Goal: Complete application form: Complete application form

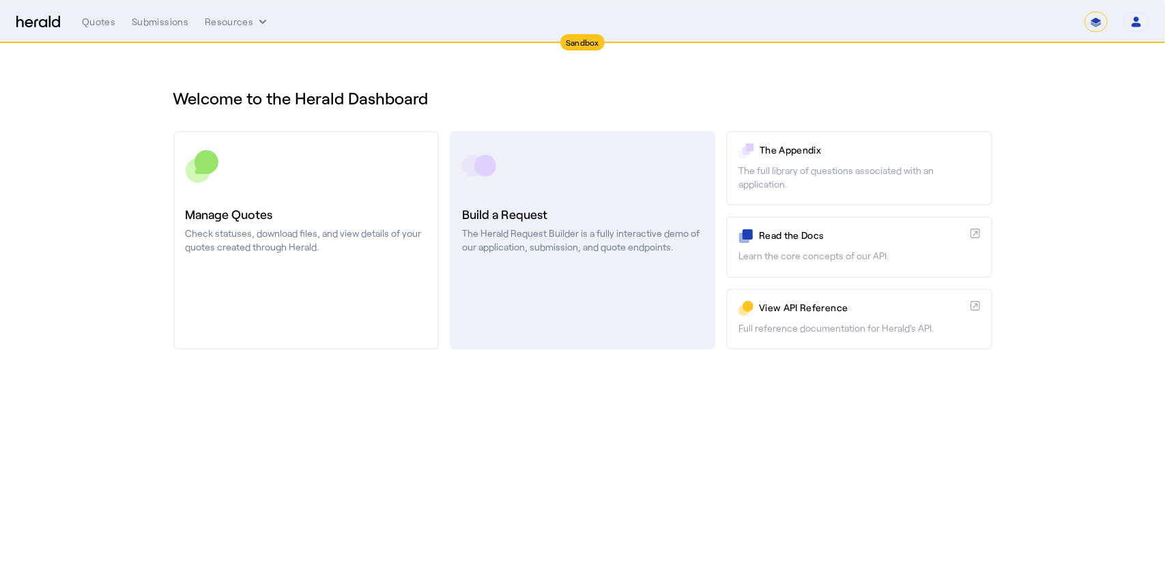
click at [520, 227] on p "The Herald Request Builder is a fully interactive demo of our application, subm…" at bounding box center [582, 240] width 241 height 27
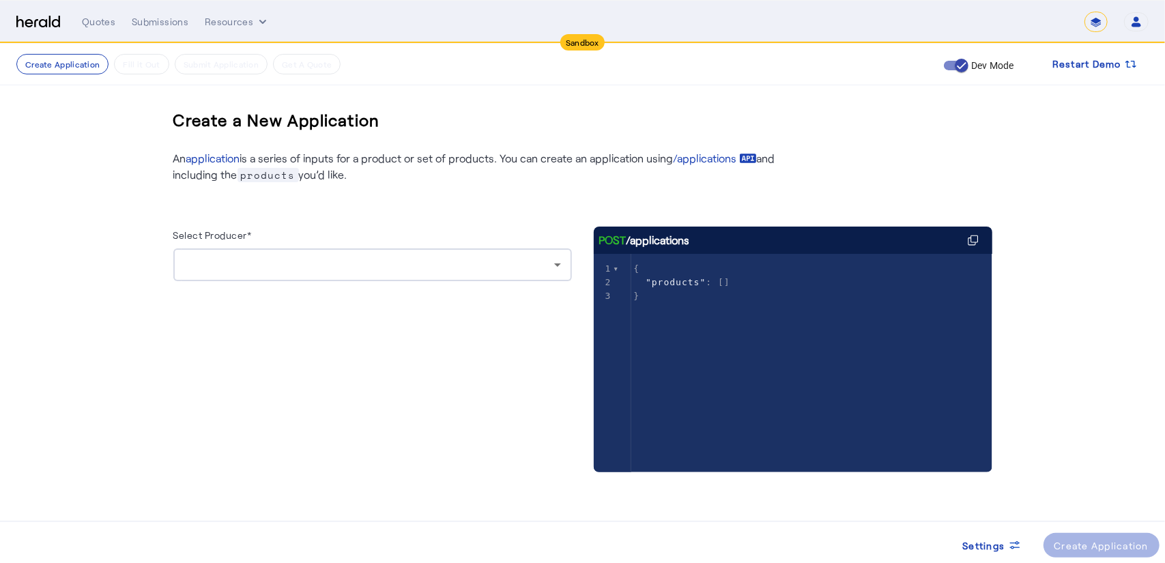
click at [324, 272] on div at bounding box center [369, 265] width 370 height 16
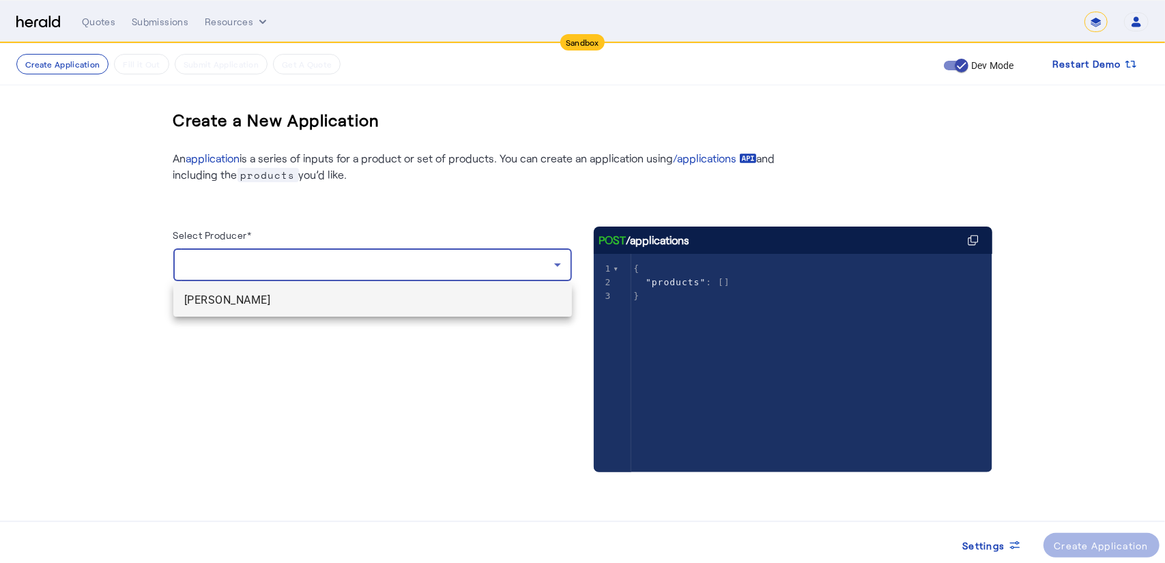
click at [262, 294] on span "[PERSON_NAME]" at bounding box center [372, 300] width 377 height 16
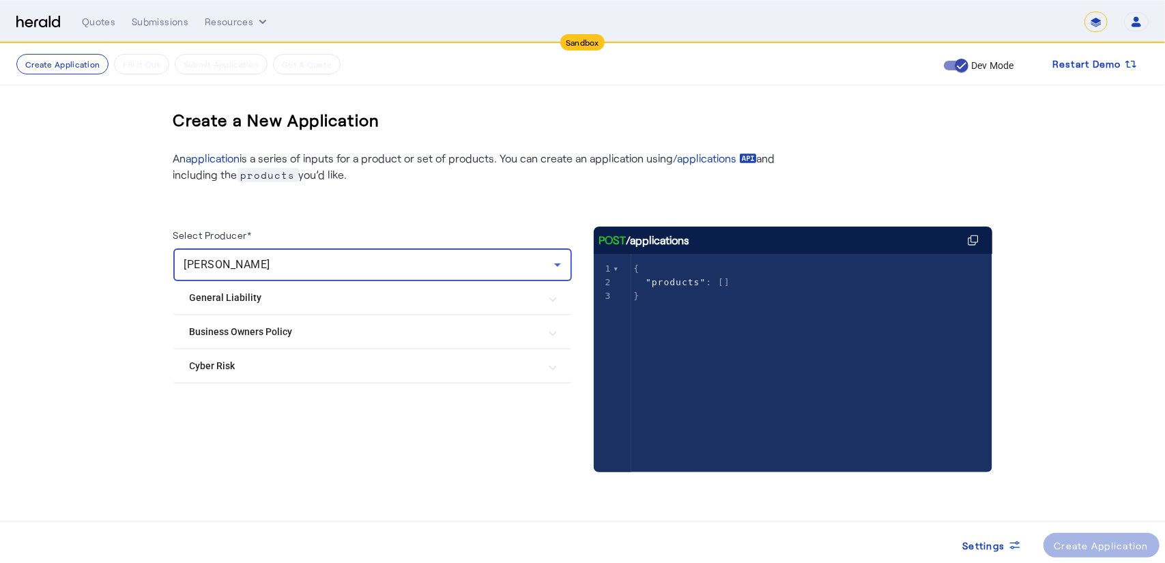
click at [242, 325] on Policy "Business Owners Policy" at bounding box center [365, 332] width 350 height 14
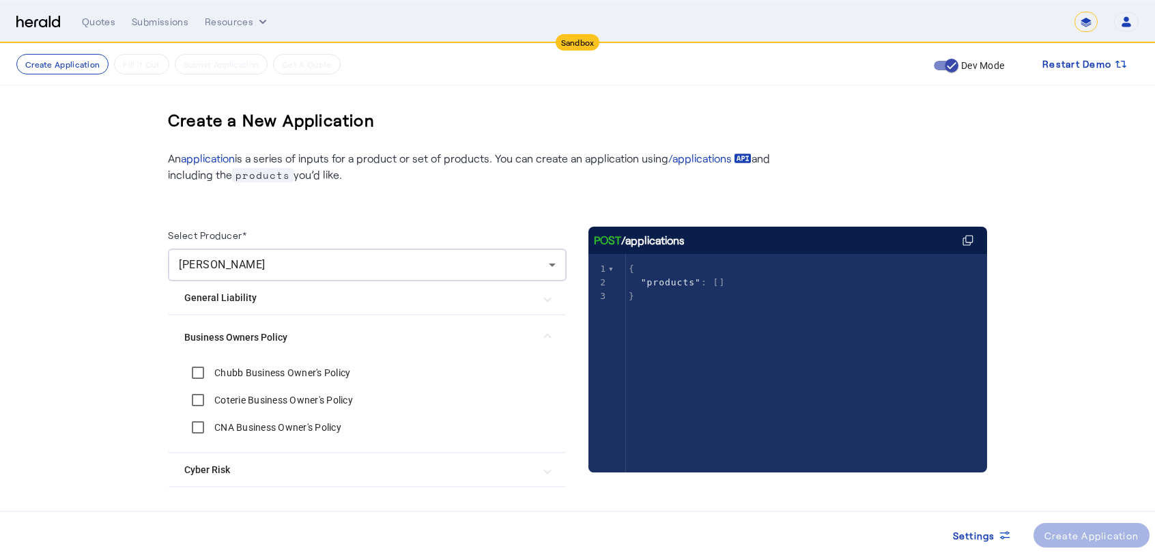
click at [235, 335] on Policy "Business Owners Policy" at bounding box center [359, 337] width 350 height 14
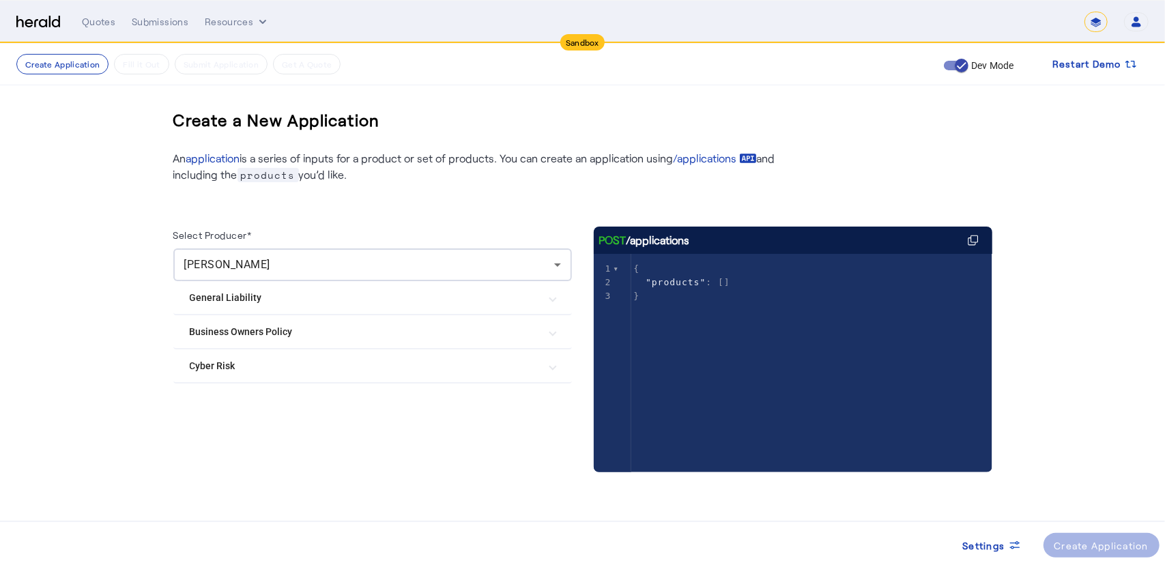
click at [246, 304] on Liability "General Liability" at bounding box center [365, 298] width 350 height 14
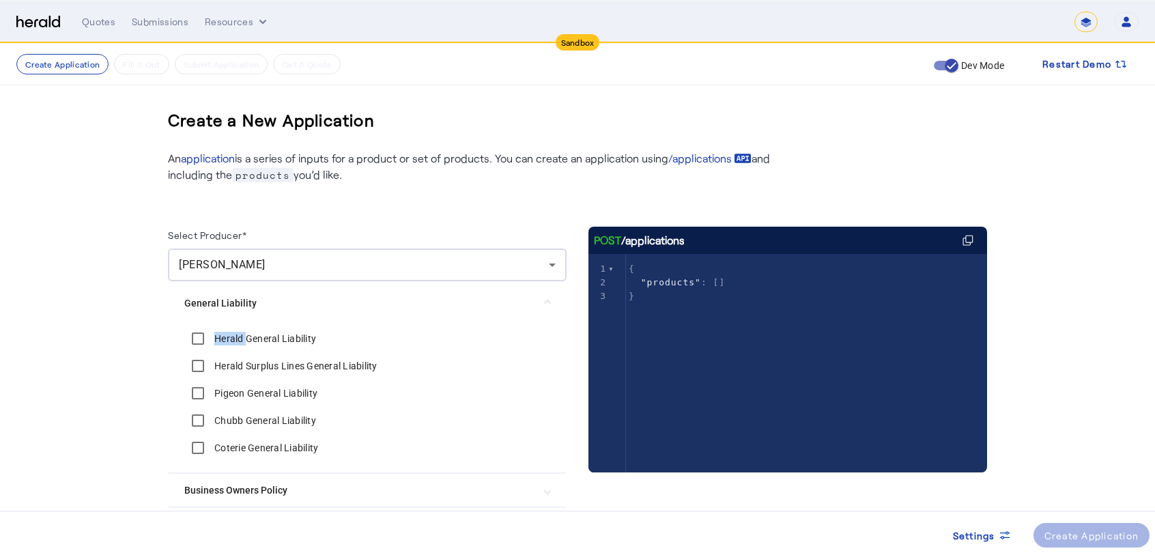
drag, startPoint x: 223, startPoint y: 339, endPoint x: 251, endPoint y: 350, distance: 30.7
click at [251, 350] on div "Herald General Liability" at bounding box center [250, 338] width 132 height 27
click at [259, 340] on label "Herald General Liability" at bounding box center [264, 339] width 104 height 14
drag, startPoint x: 251, startPoint y: 339, endPoint x: 327, endPoint y: 343, distance: 75.9
click at [327, 343] on Liability "Herald General Liability" at bounding box center [367, 338] width 366 height 27
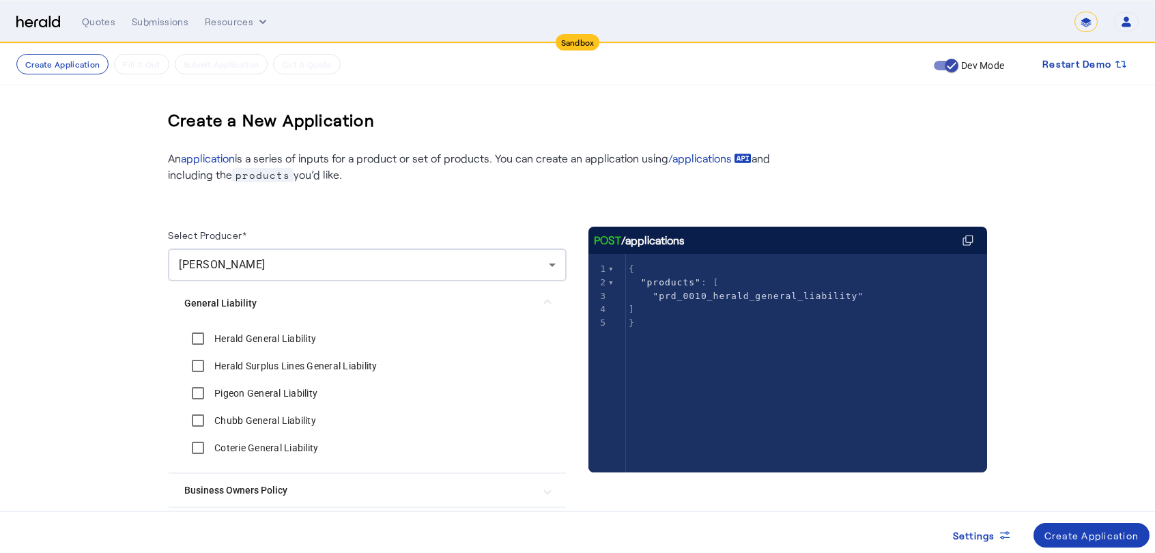
click at [221, 335] on label "Herald General Liability" at bounding box center [264, 339] width 104 height 14
click at [237, 393] on label "Pigeon General Liability" at bounding box center [265, 393] width 106 height 14
click at [237, 421] on label "Chubb General Liability" at bounding box center [264, 421] width 104 height 14
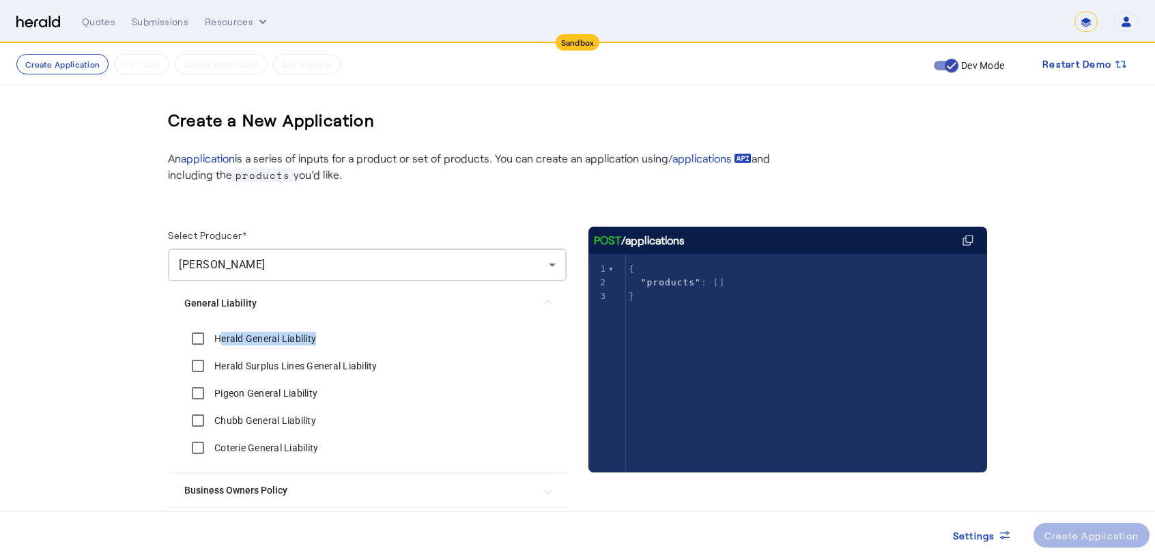
drag, startPoint x: 224, startPoint y: 337, endPoint x: 330, endPoint y: 350, distance: 107.3
click at [330, 350] on Liability "Herald General Liability" at bounding box center [367, 338] width 366 height 27
click at [136, 350] on create-application-step "Create Application Fill it Out Submit Application Get A Quote Dev Mode Restart …" at bounding box center [577, 345] width 1155 height 602
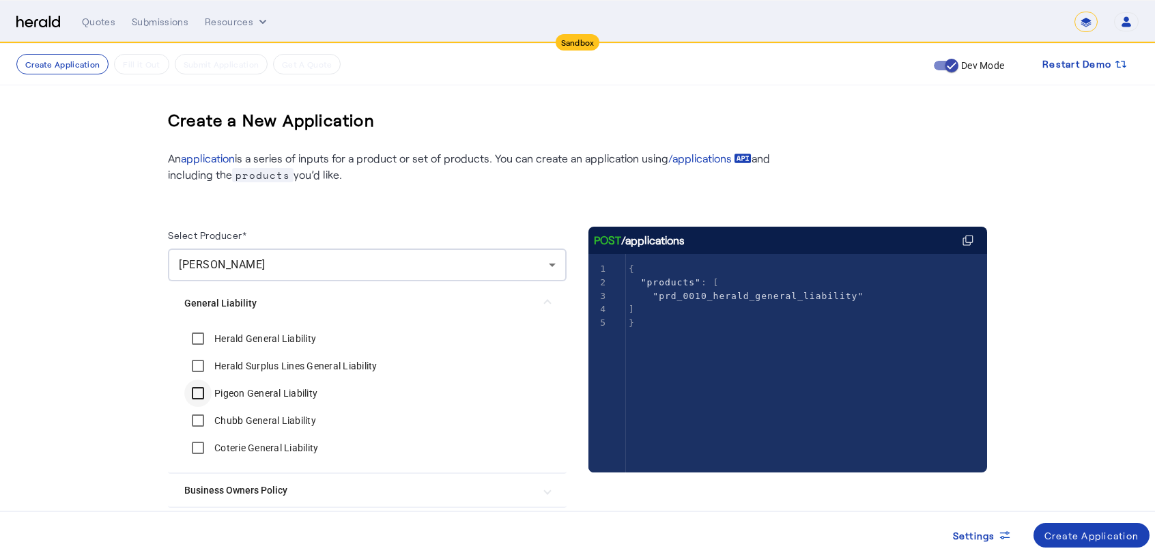
click at [202, 378] on div at bounding box center [198, 393] width 33 height 33
click at [819, 291] on span ""prd_0010_herald_general_liability"" at bounding box center [758, 296] width 211 height 10
type textarea "**********"
click at [818, 289] on pre ""prd_0010_herald_general_liability" ," at bounding box center [811, 296] width 371 height 14
click at [805, 315] on pre ""prd_0011_herald_general_liability_surplus" ," at bounding box center [811, 309] width 371 height 14
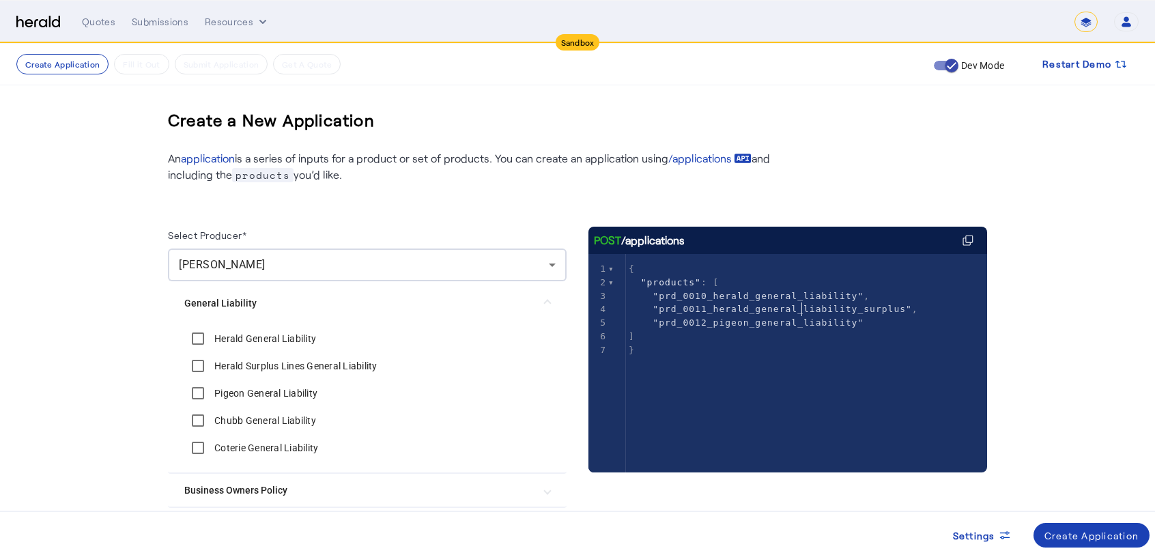
type textarea "**********"
click at [805, 315] on pre ""prd_0011_herald_general_liability_surplus" ," at bounding box center [811, 309] width 371 height 14
click at [795, 327] on span ""prd_0012_pigeon_general_liability"" at bounding box center [758, 322] width 211 height 10
type textarea "**********"
click at [795, 327] on span ""prd_0012_pigeon_general_liability"" at bounding box center [758, 322] width 211 height 10
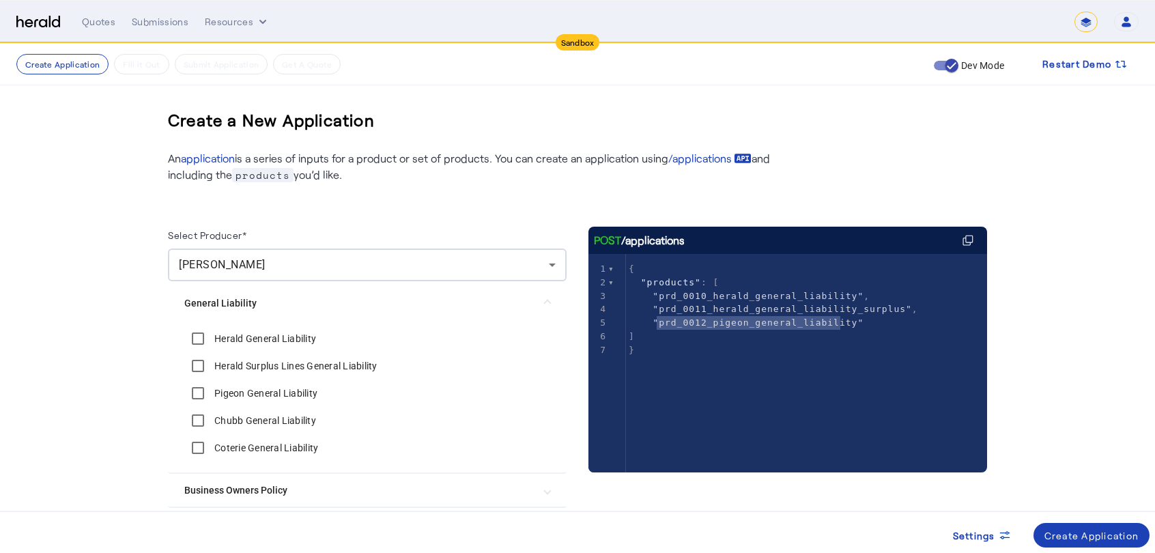
click at [244, 296] on Liability "General Liability" at bounding box center [359, 303] width 350 height 14
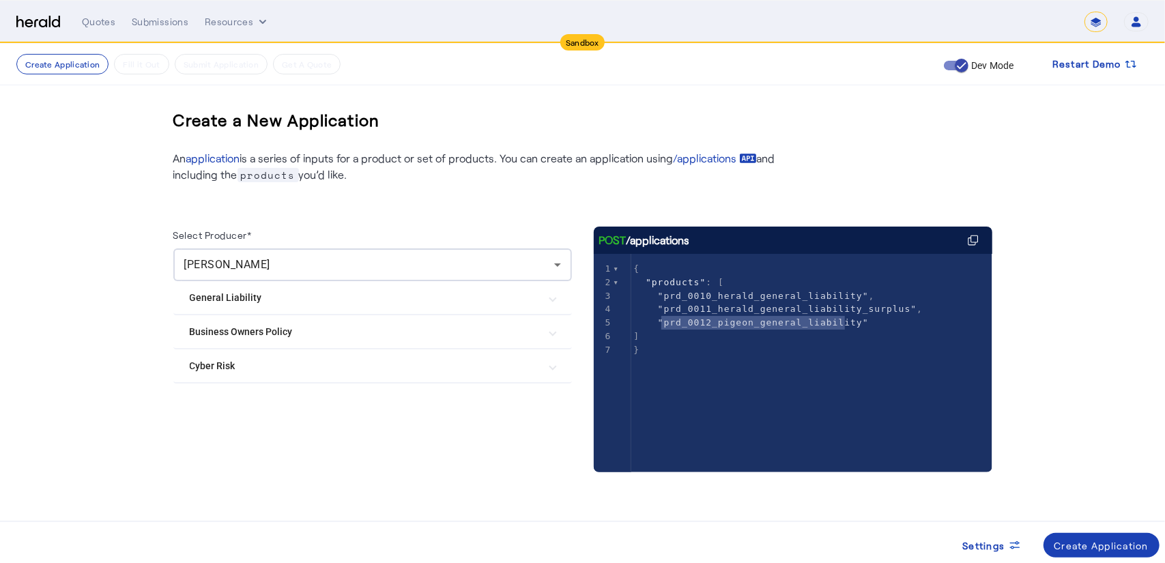
click at [236, 335] on Policy "Business Owners Policy" at bounding box center [365, 332] width 350 height 14
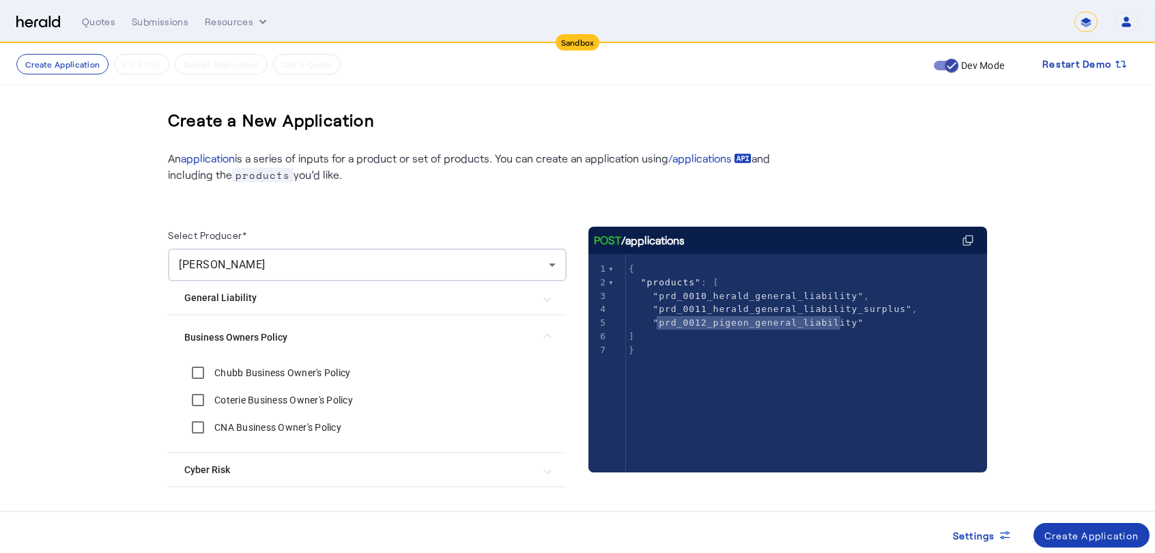
click at [221, 371] on label "Chubb Business Owner's Policy" at bounding box center [281, 373] width 139 height 14
click at [223, 397] on label "Coterie Business Owner's Policy" at bounding box center [282, 400] width 141 height 14
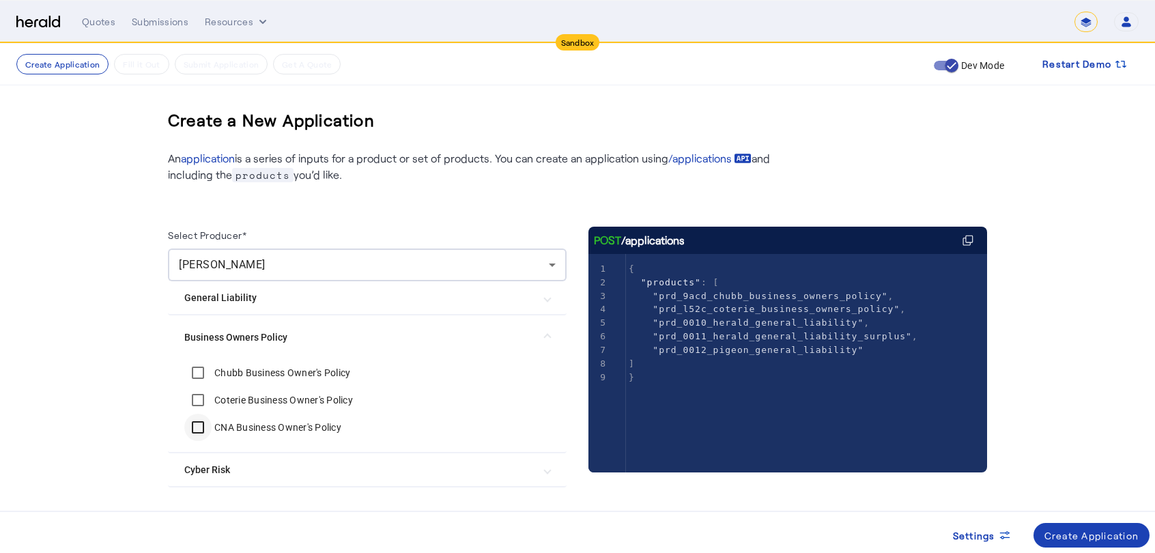
click at [214, 420] on div at bounding box center [198, 427] width 33 height 33
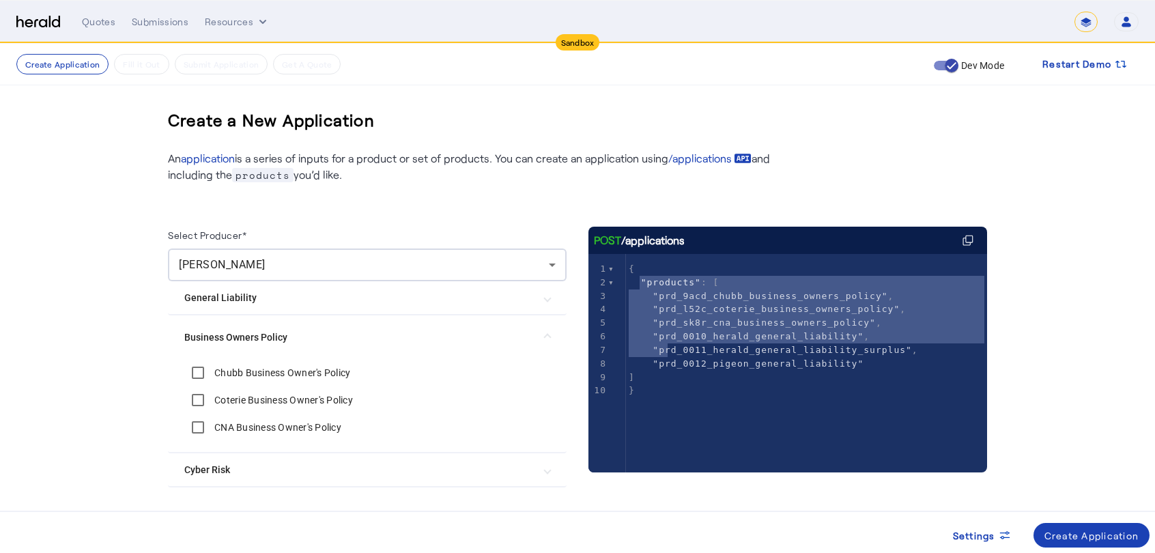
type textarea "**********"
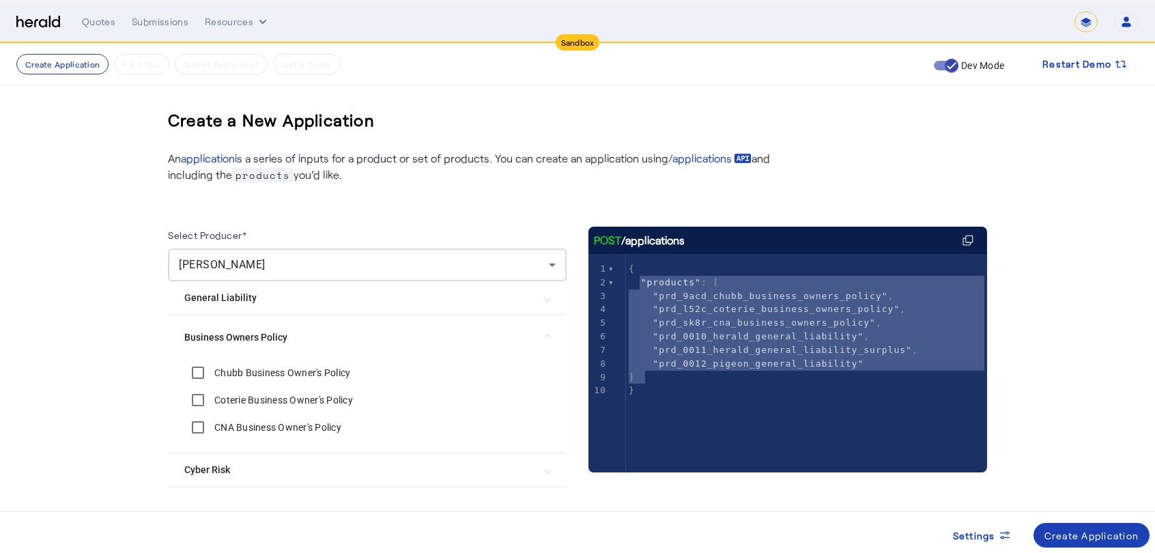
drag, startPoint x: 643, startPoint y: 278, endPoint x: 673, endPoint y: 377, distance: 103.5
click at [673, 377] on div "1 { 2 "products" : [ 3 "prd_9acd_chubb_business_owners_policy" , 4 "prd_l52c_co…" at bounding box center [811, 329] width 371 height 135
click at [239, 335] on Policy "Business Owners Policy" at bounding box center [359, 337] width 350 height 14
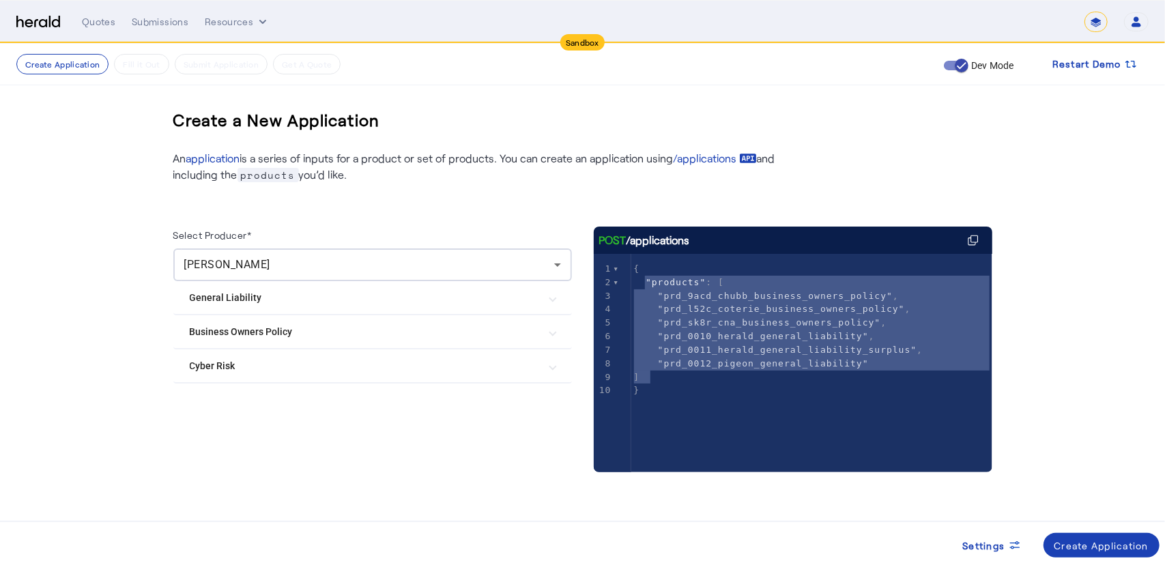
click at [235, 327] on Policy "Business Owners Policy" at bounding box center [365, 332] width 350 height 14
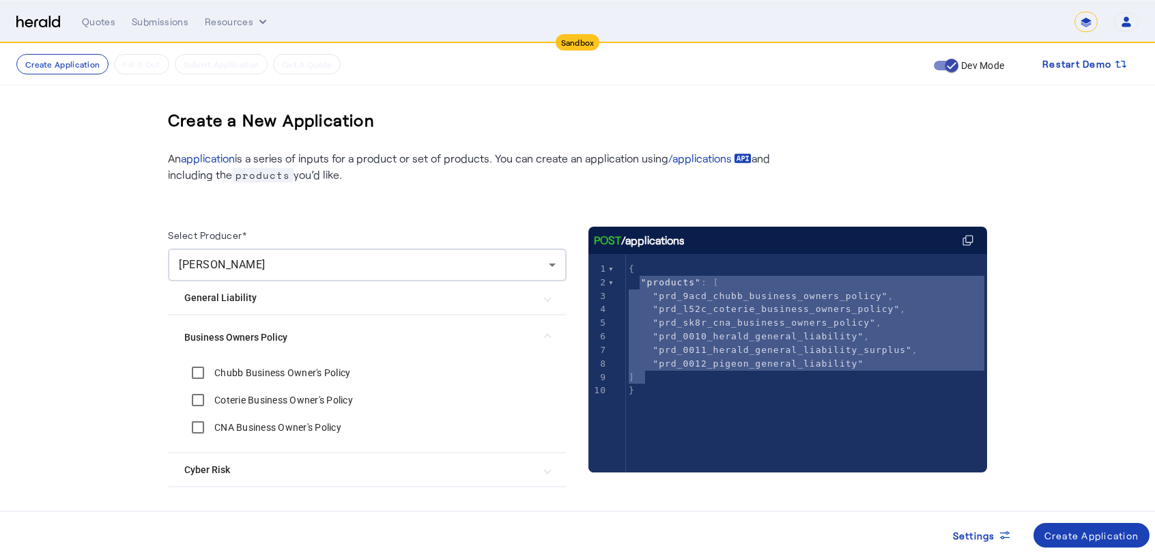
click at [246, 298] on Liability "General Liability" at bounding box center [359, 298] width 350 height 14
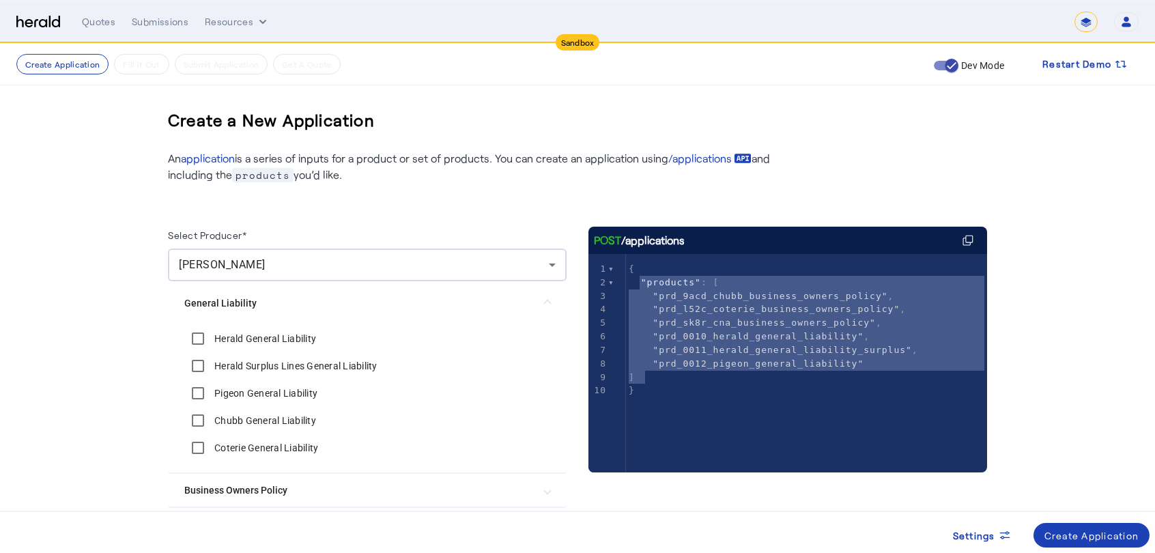
click at [238, 337] on label "Herald General Liability" at bounding box center [264, 339] width 104 height 14
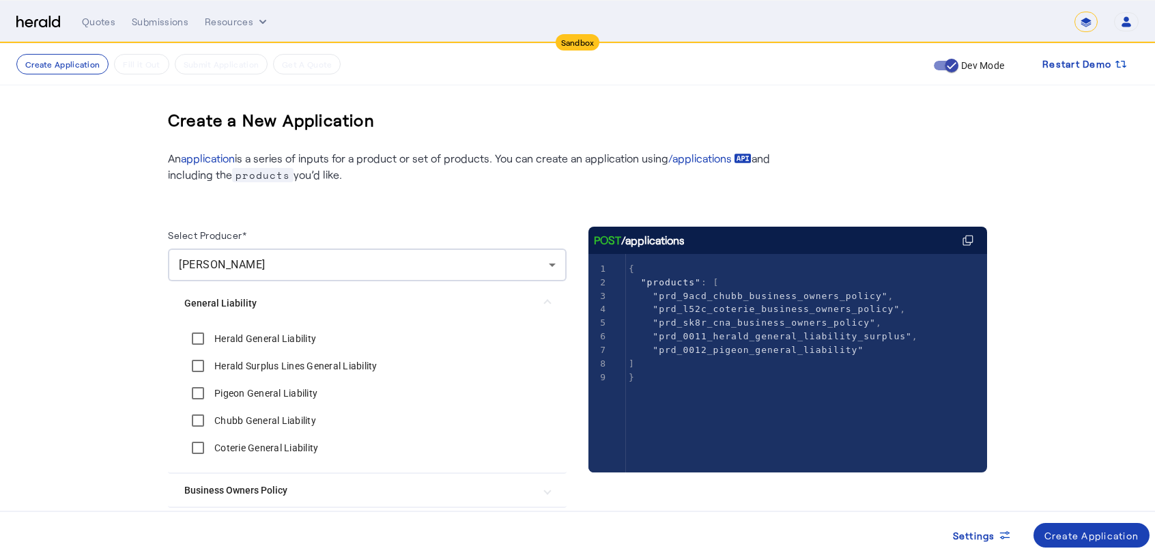
click at [237, 350] on div "Herald General Liability" at bounding box center [250, 338] width 132 height 27
click at [228, 376] on div "Herald Surplus Lines General Liability" at bounding box center [280, 365] width 193 height 27
click at [228, 388] on label "Pigeon General Liability" at bounding box center [265, 393] width 106 height 14
click at [235, 354] on div "Herald Surplus Lines General Liability" at bounding box center [280, 365] width 193 height 27
click at [228, 363] on label "Herald Surplus Lines General Liability" at bounding box center [295, 366] width 166 height 14
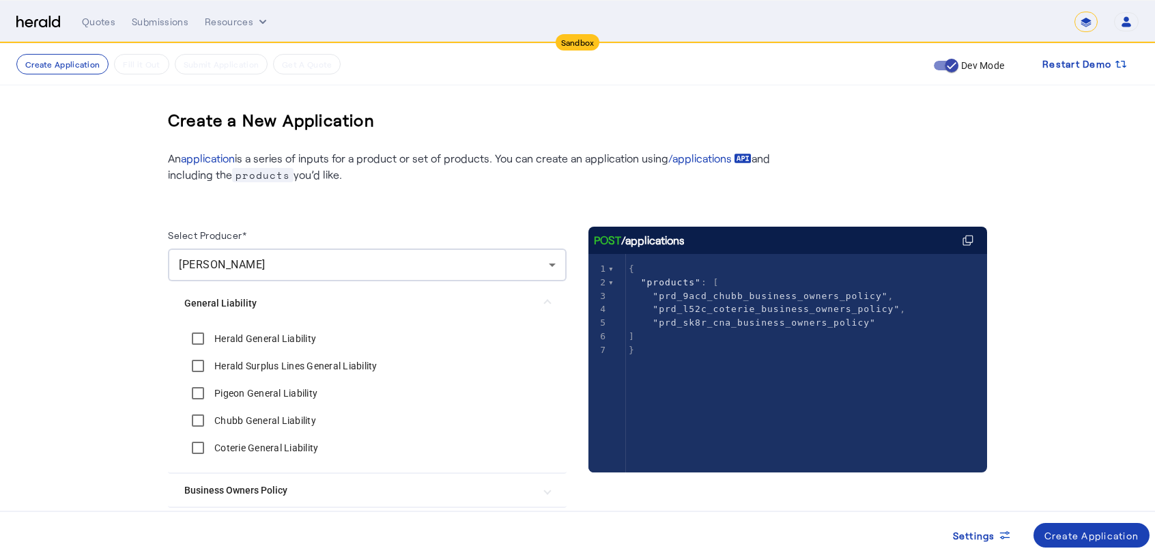
click at [236, 312] on mat-expansion-panel-header "General Liability" at bounding box center [367, 303] width 399 height 44
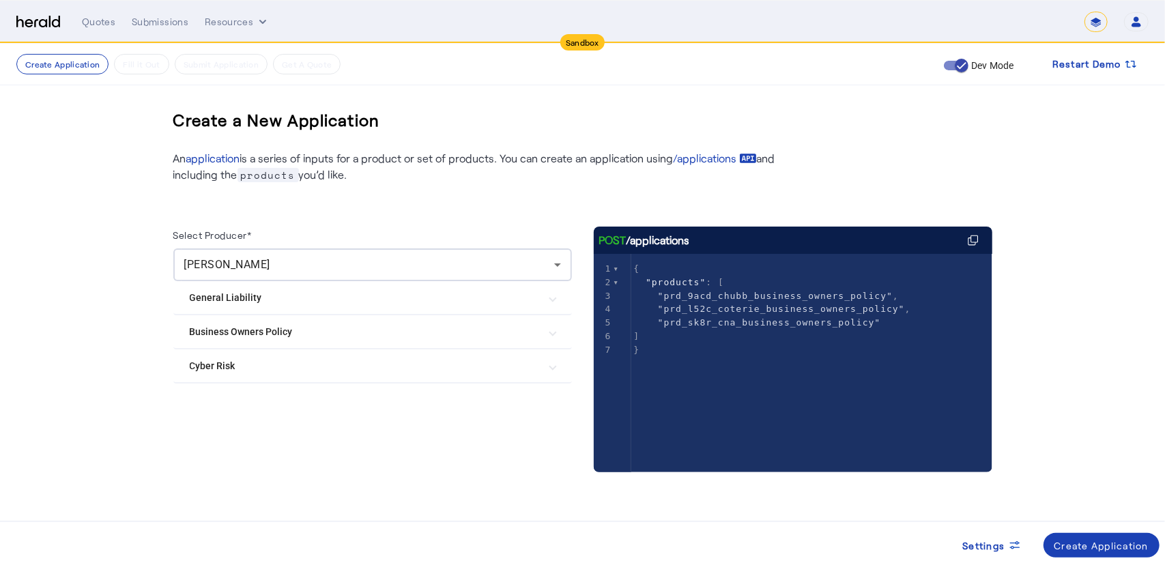
click at [232, 339] on mat-expansion-panel-header "Business Owners Policy" at bounding box center [372, 331] width 399 height 33
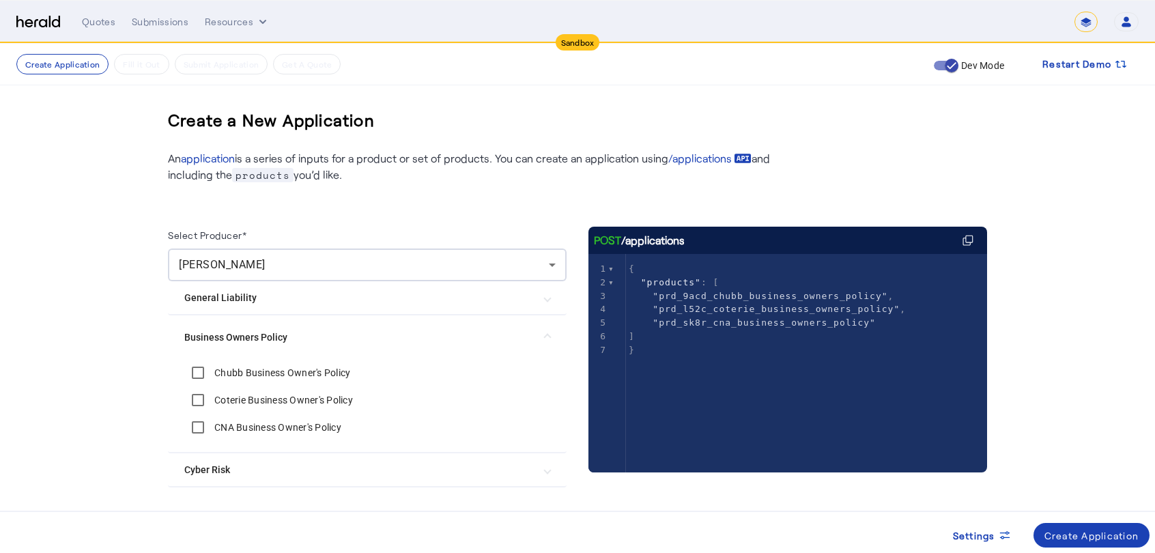
click at [227, 401] on label "Coterie Business Owner's Policy" at bounding box center [282, 400] width 141 height 14
click at [221, 440] on div "CNA Business Owner's Policy" at bounding box center [262, 427] width 157 height 27
click at [214, 429] on div at bounding box center [198, 427] width 33 height 33
click at [754, 297] on span ""prd_9acd_chubb_business_owners_policy"" at bounding box center [770, 296] width 235 height 10
type textarea "**********"
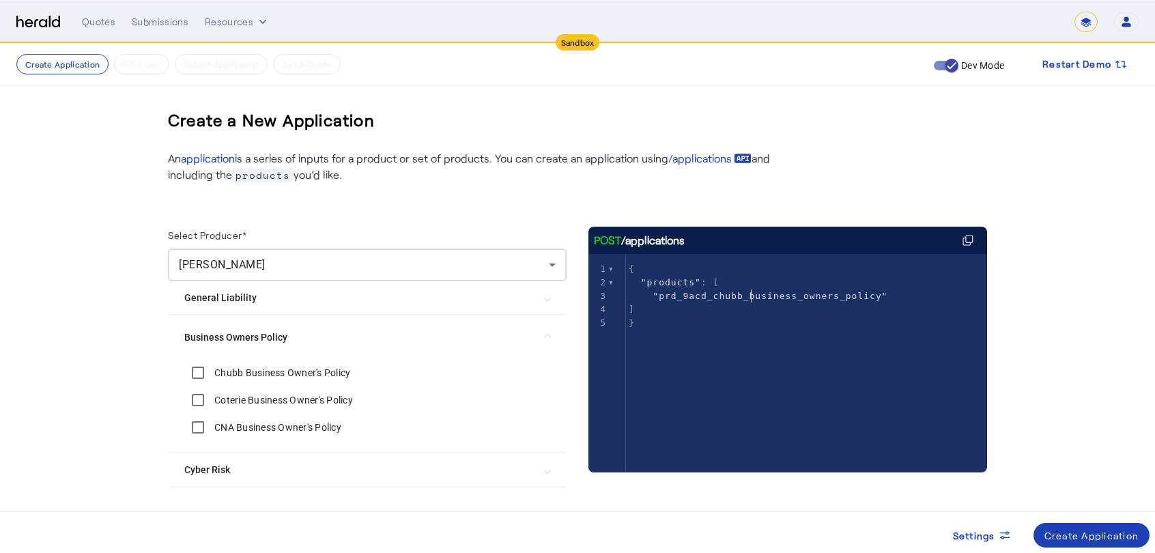
click at [754, 297] on span ""prd_9acd_chubb_business_owners_policy"" at bounding box center [770, 296] width 235 height 10
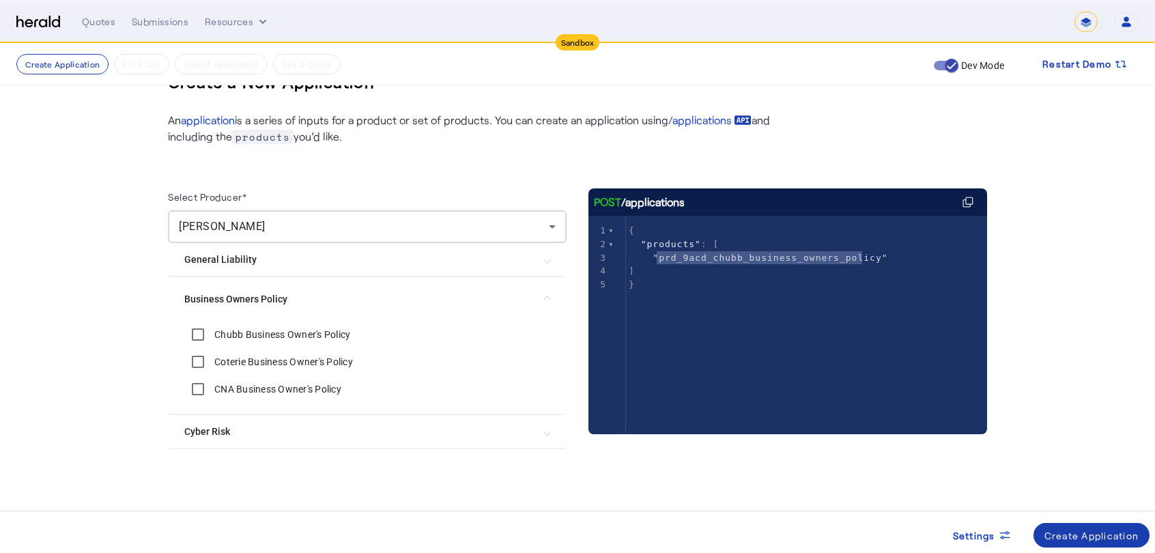
click at [1099, 538] on div "Create Application" at bounding box center [1092, 535] width 95 height 14
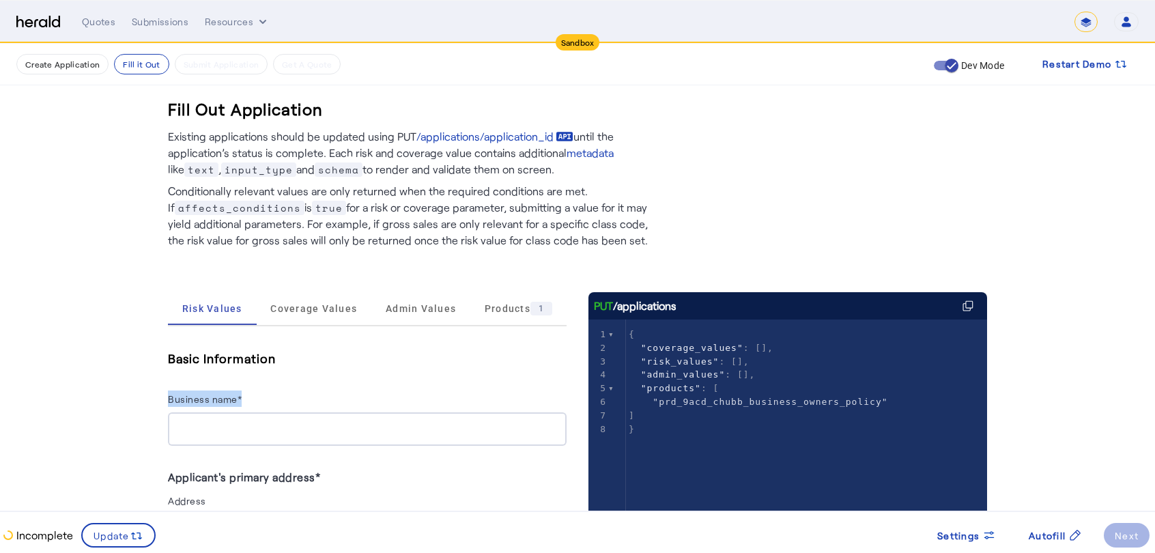
drag, startPoint x: 169, startPoint y: 393, endPoint x: 253, endPoint y: 410, distance: 85.6
click at [262, 419] on div at bounding box center [367, 428] width 377 height 33
drag, startPoint x: 195, startPoint y: 399, endPoint x: 253, endPoint y: 401, distance: 57.4
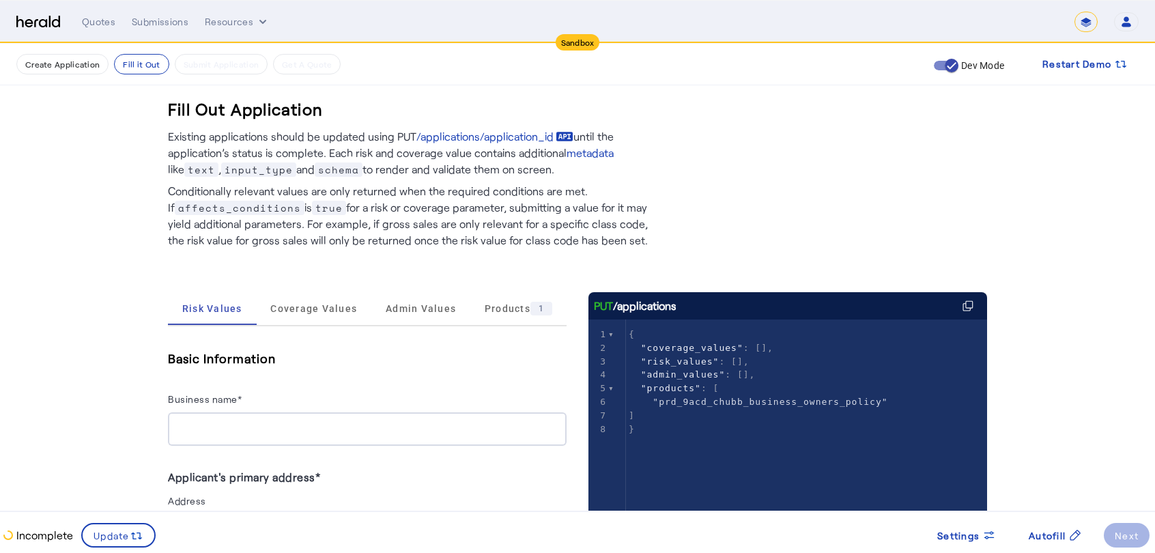
click at [255, 431] on input "Business name*" at bounding box center [367, 429] width 377 height 16
drag, startPoint x: 683, startPoint y: 307, endPoint x: 597, endPoint y: 309, distance: 85.4
click at [597, 309] on div "PUT /applications" at bounding box center [788, 305] width 399 height 27
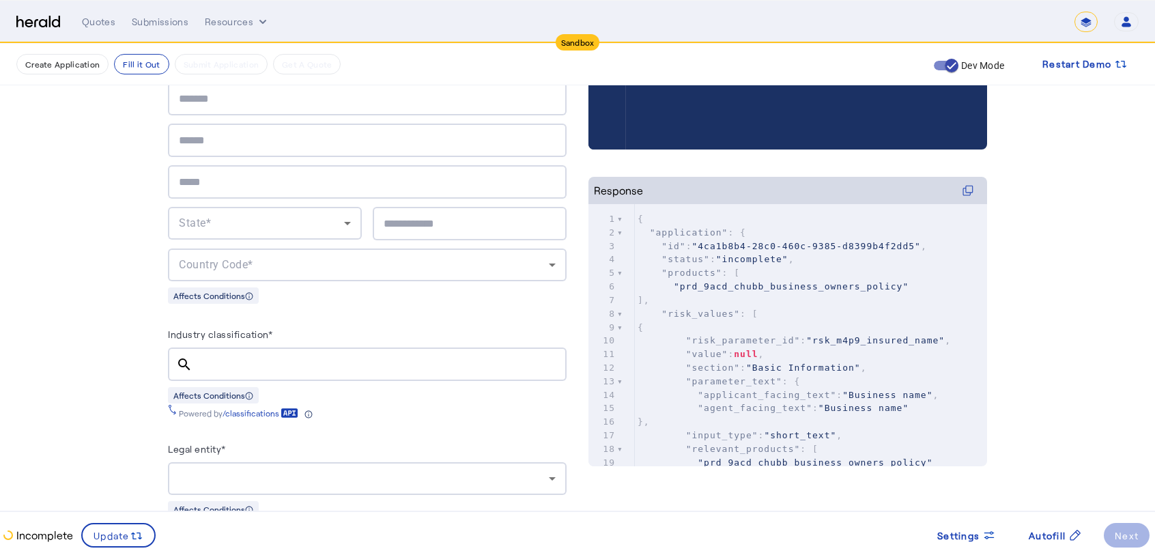
scroll to position [432, 0]
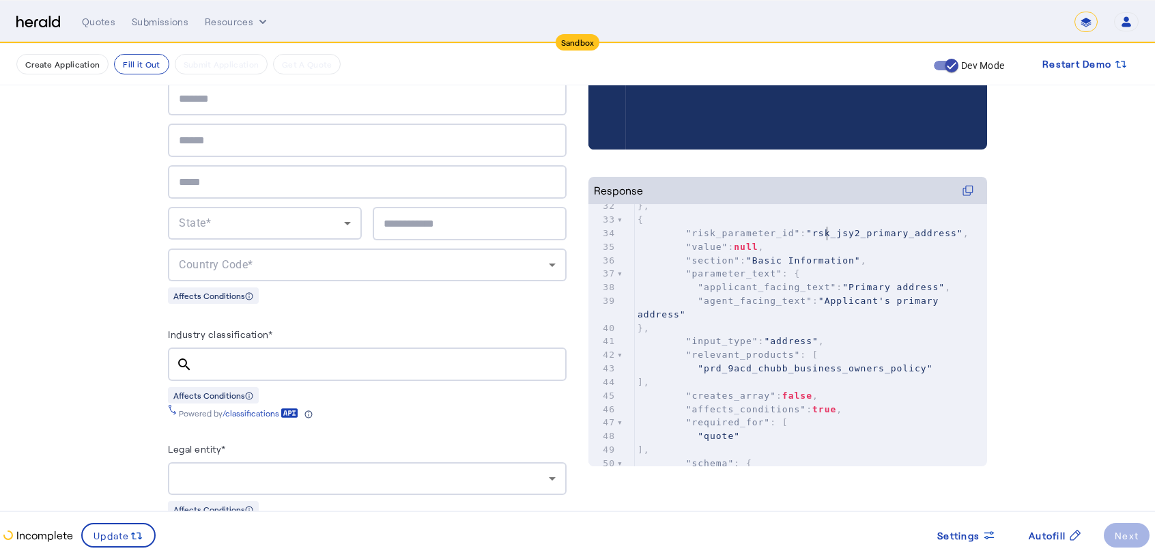
click at [831, 229] on span ""rsk_jsy2_primary_address"" at bounding box center [884, 233] width 157 height 10
type textarea "**********"
click at [831, 229] on span ""rsk_jsy2_primary_address"" at bounding box center [884, 233] width 157 height 10
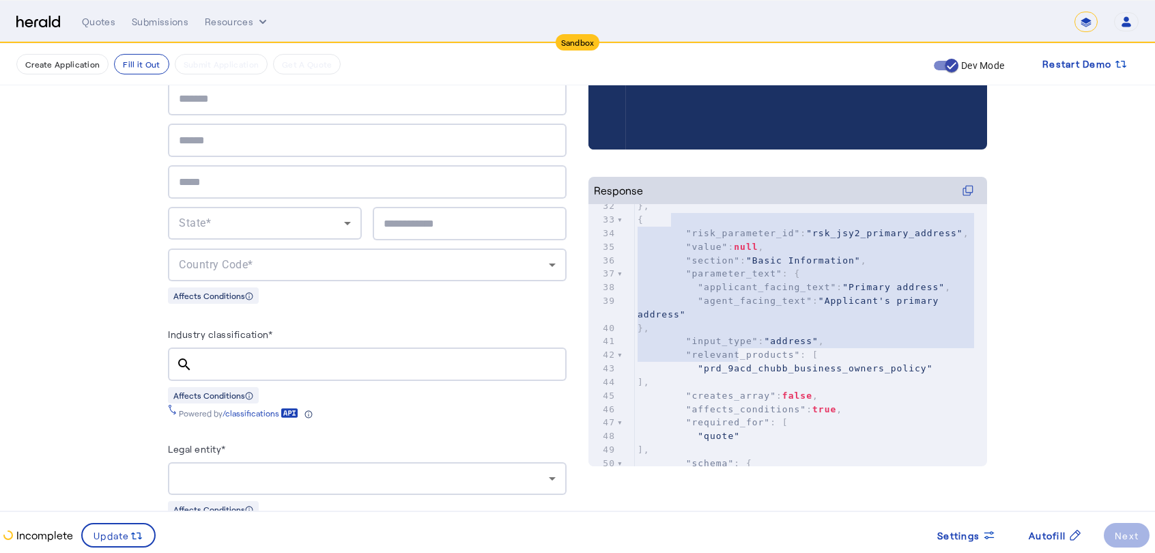
type textarea "**********"
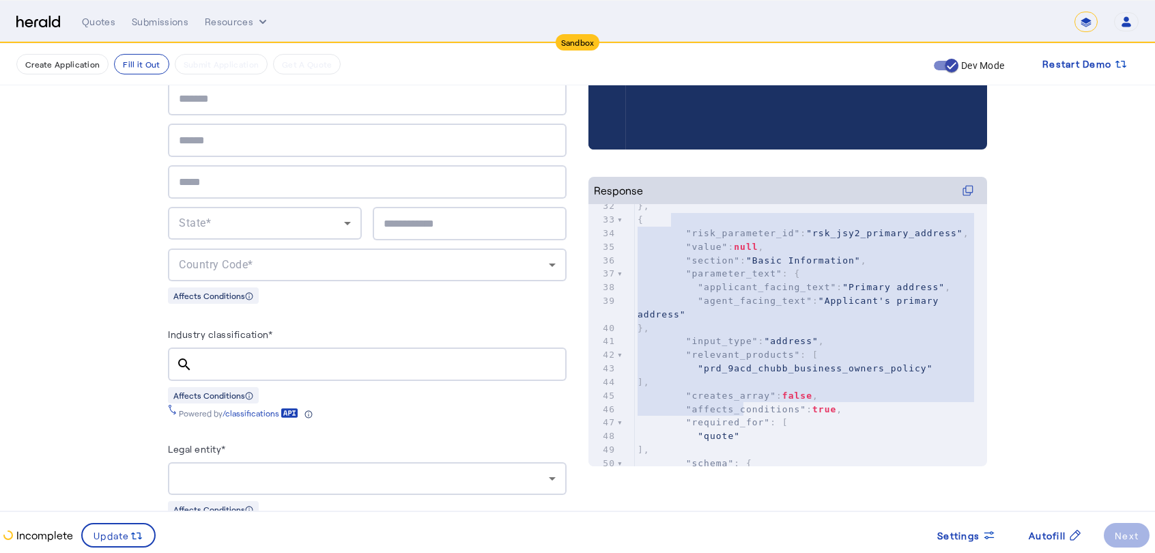
drag, startPoint x: 677, startPoint y: 226, endPoint x: 750, endPoint y: 404, distance: 192.6
click at [750, 404] on div "22 "affects_conditions" : false , 23 "required_for" : [ 24 "quote" 25 ], 26 "sc…" at bounding box center [811, 355] width 352 height 582
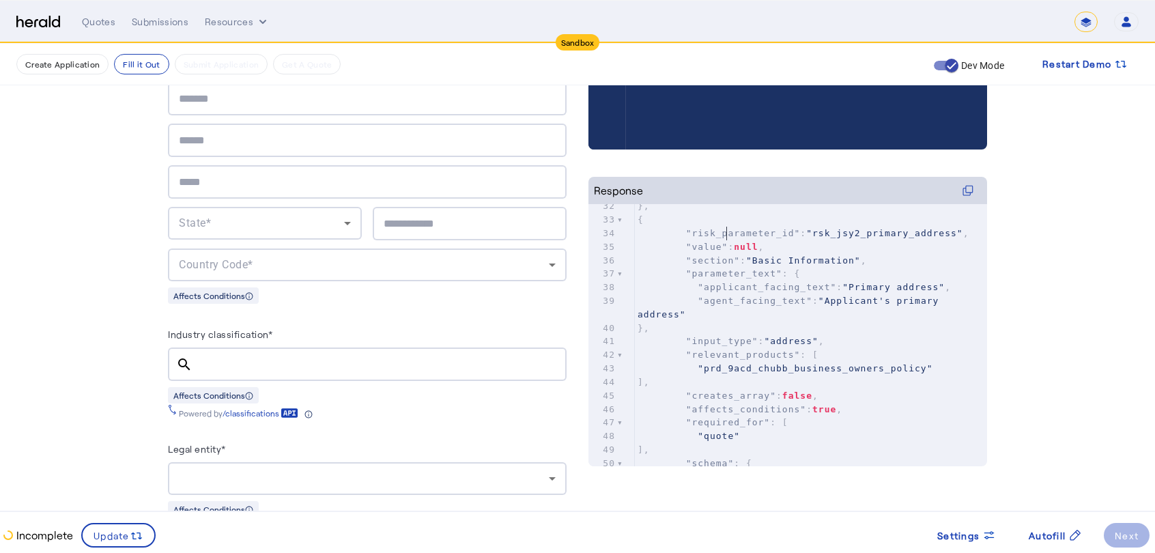
click at [729, 233] on span ""risk_parameter_id"" at bounding box center [743, 233] width 115 height 10
drag, startPoint x: 310, startPoint y: 187, endPoint x: 314, endPoint y: 239, distance: 52.1
click at [314, 239] on div "State* Country Code*" at bounding box center [367, 181] width 399 height 199
click at [808, 305] on span ""agent_facing_text" : "Applicant's primary address"" at bounding box center [791, 308] width 307 height 24
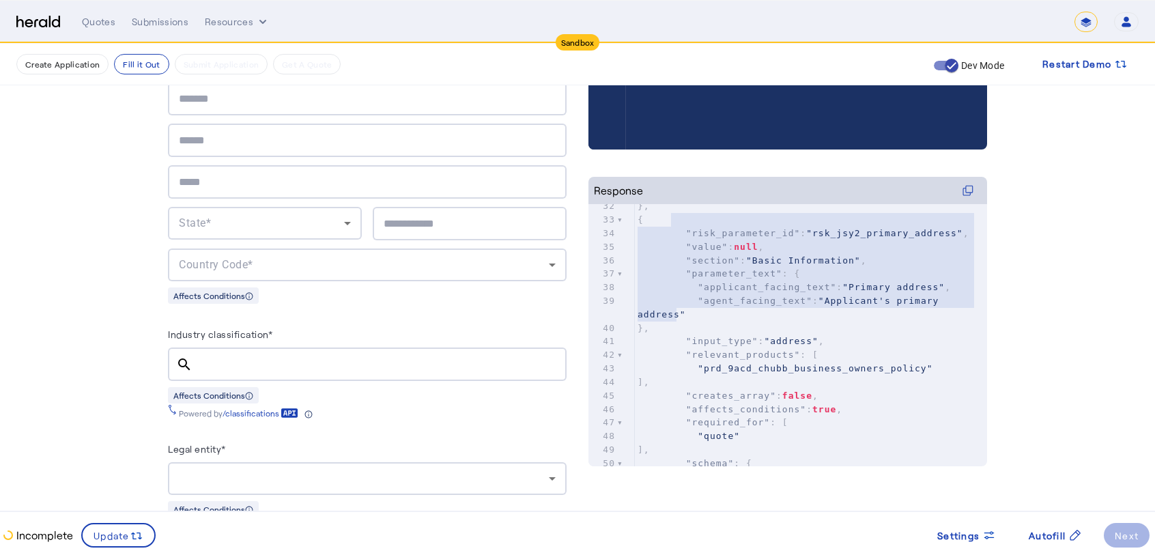
type textarea "**********"
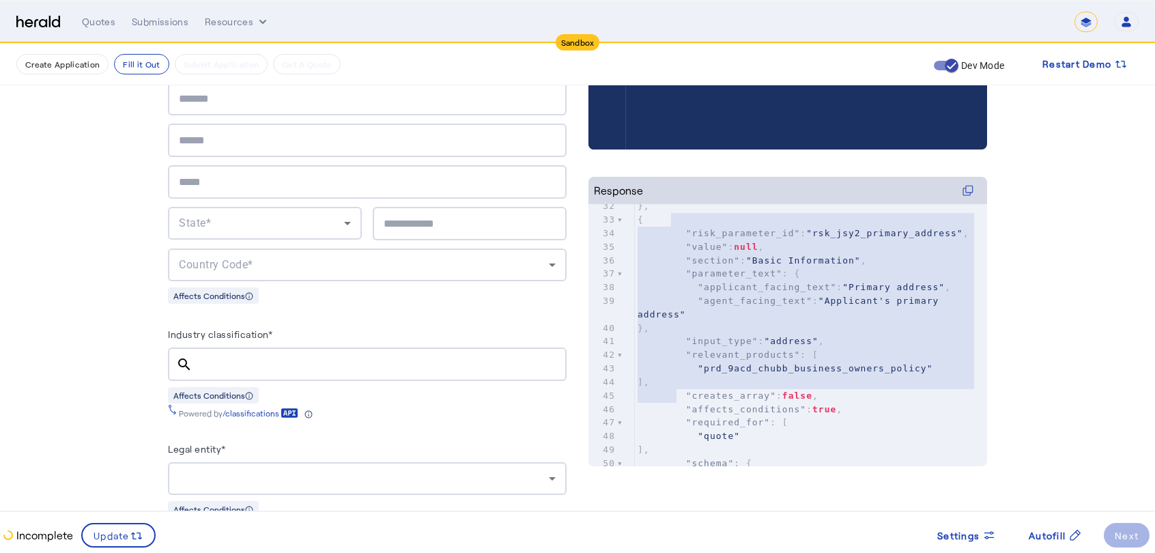
drag, startPoint x: 676, startPoint y: 224, endPoint x: 684, endPoint y: 401, distance: 177.0
click at [684, 400] on div "22 "affects_conditions" : false , 23 "required_for" : [ 24 "quote" 25 ], 26 "sc…" at bounding box center [811, 355] width 352 height 582
click at [727, 298] on span ""agent_facing_text"" at bounding box center [755, 301] width 115 height 10
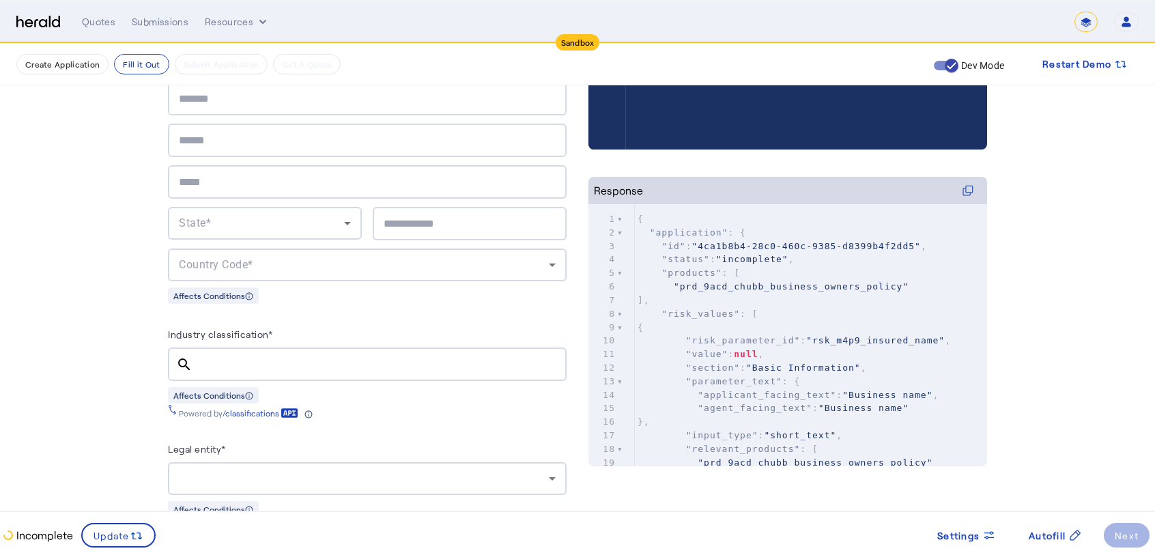
scroll to position [0, 0]
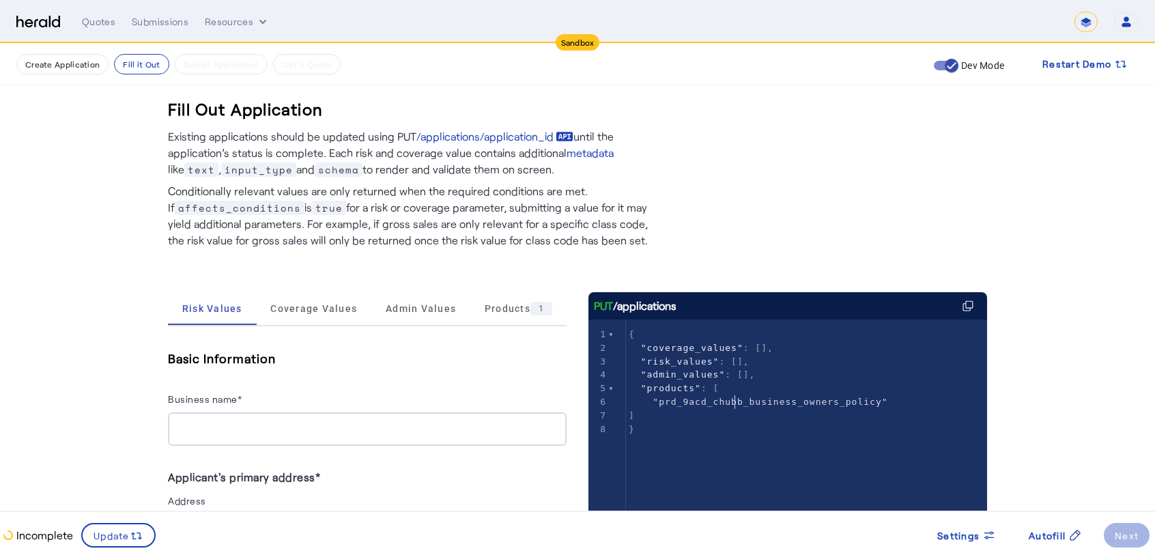
click at [737, 405] on span ""prd_9acd_chubb_business_owners_policy"" at bounding box center [770, 402] width 235 height 10
type textarea "**********"
click at [737, 405] on span ""prd_9acd_chubb_business_owners_policy"" at bounding box center [770, 402] width 235 height 10
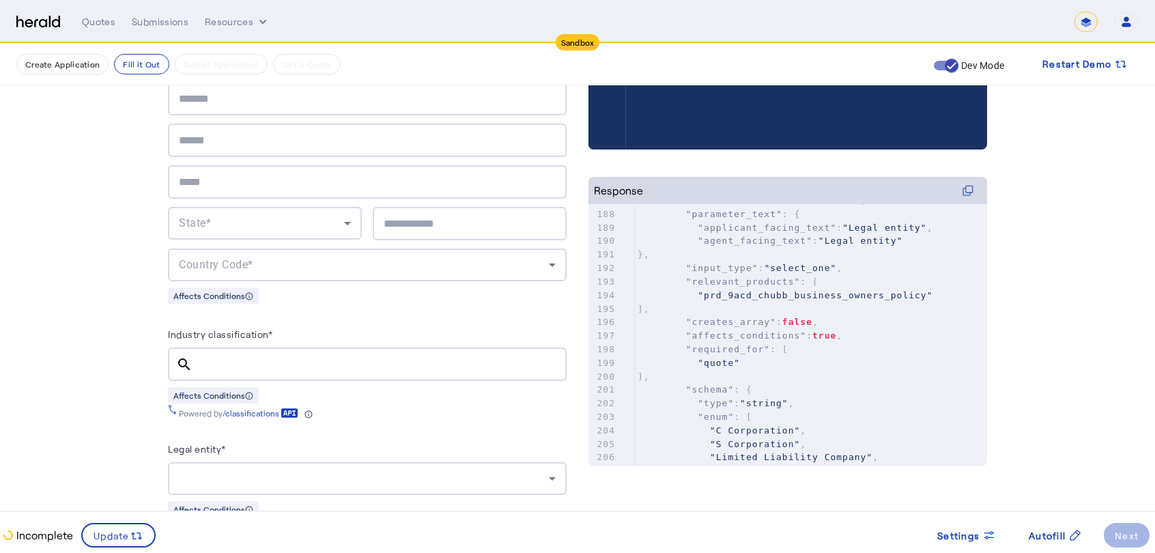
scroll to position [2595, 0]
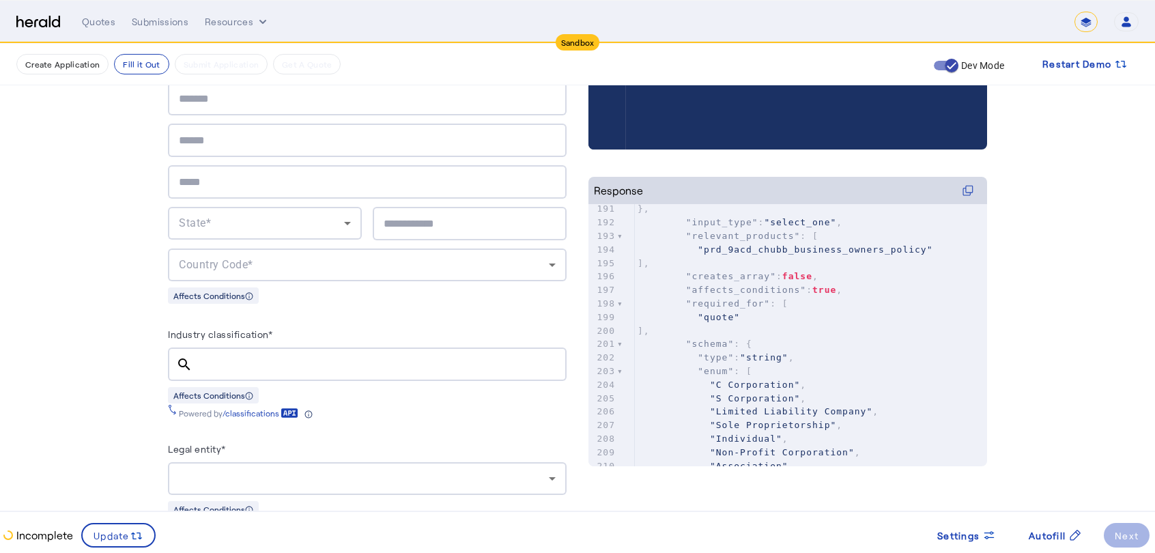
type textarea "**********"
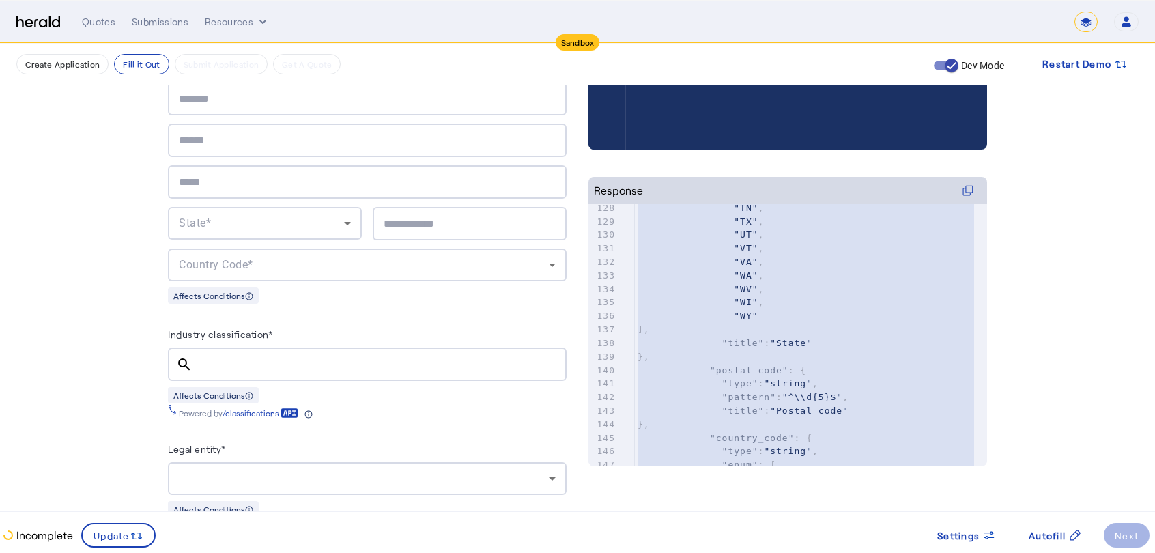
scroll to position [1297, 0]
drag, startPoint x: 672, startPoint y: 332, endPoint x: 729, endPoint y: 320, distance: 58.5
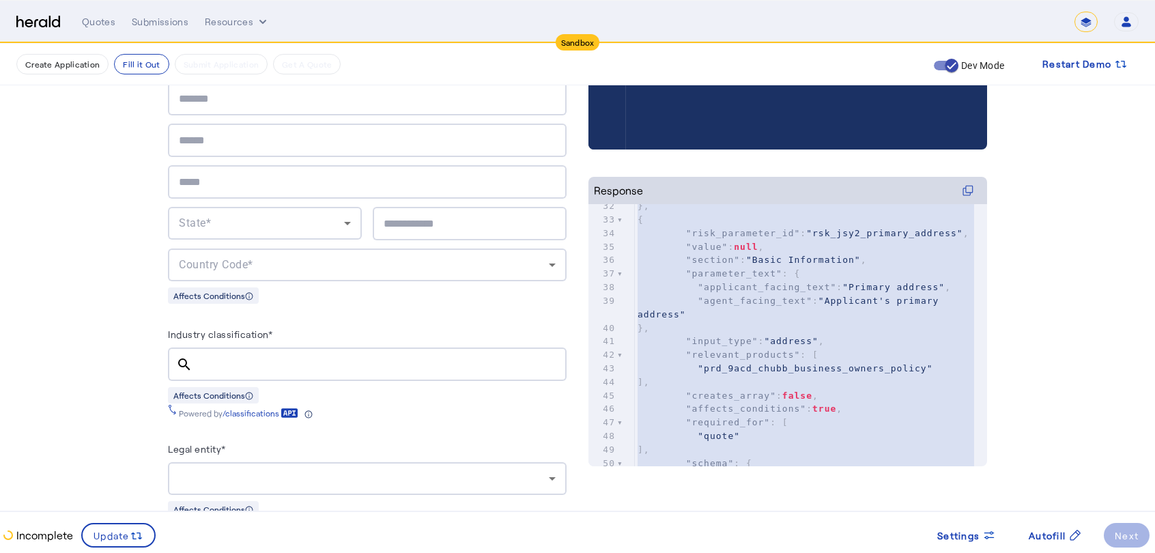
scroll to position [0, 0]
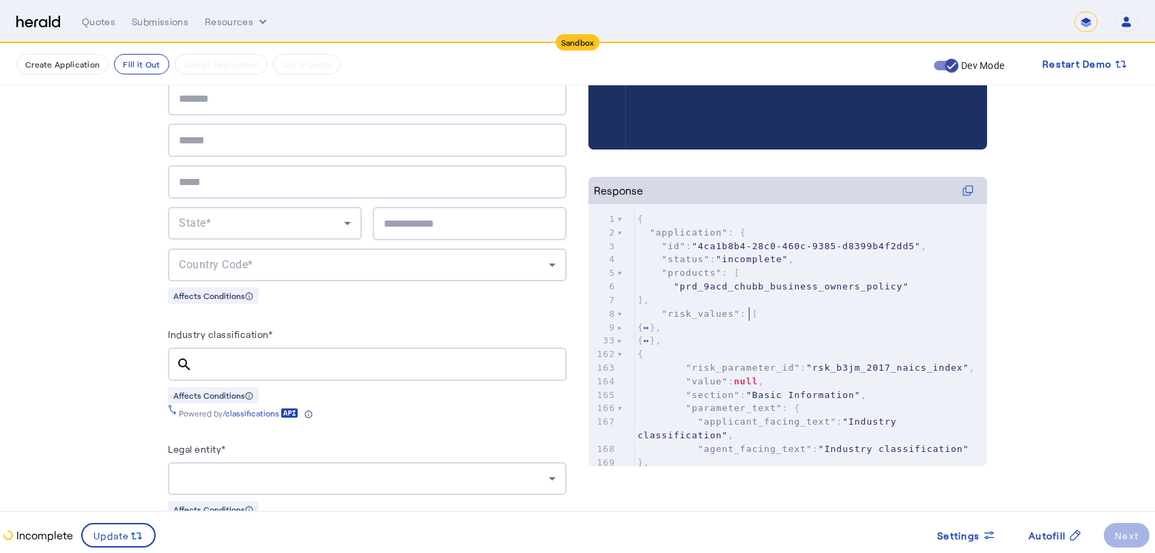
click at [762, 311] on pre ""risk_values" : [" at bounding box center [811, 314] width 352 height 14
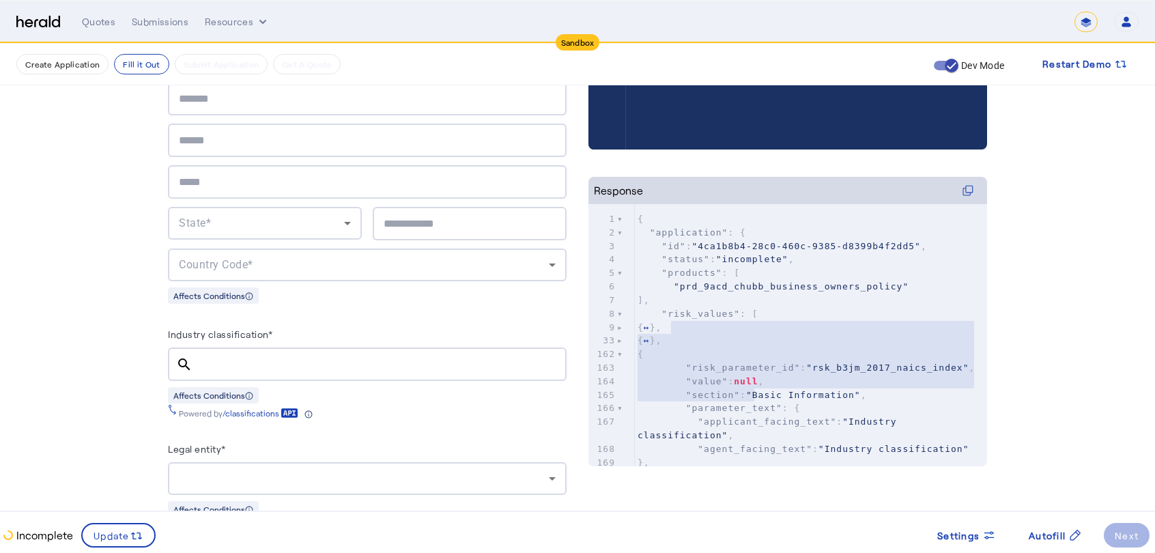
type textarea "**********"
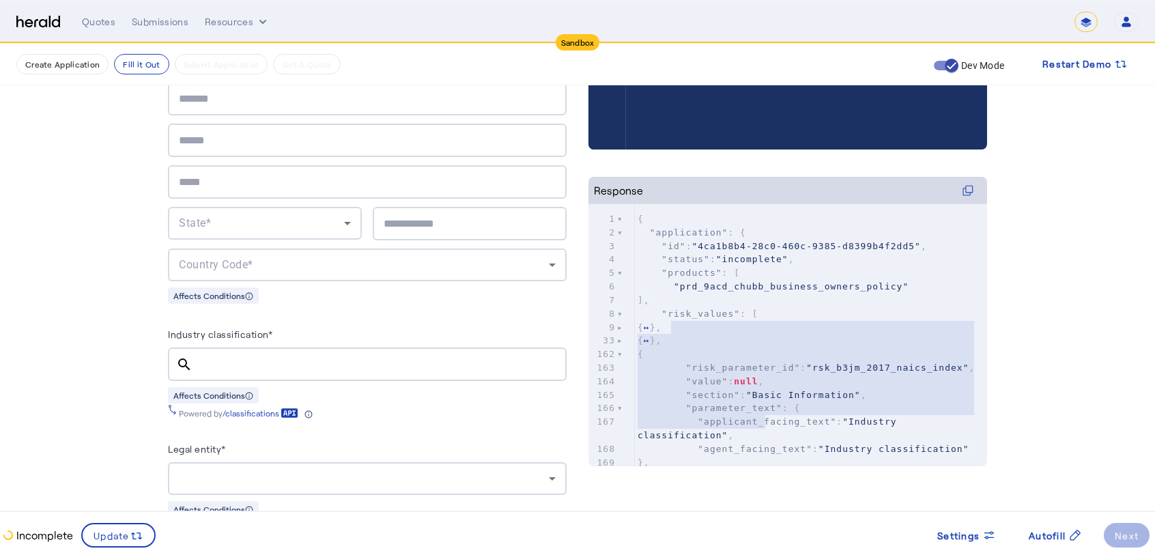
drag, startPoint x: 690, startPoint y: 333, endPoint x: 770, endPoint y: 421, distance: 119.4
click at [770, 421] on div "1 { 2 "application" : { 3 "id" : "4ca1b8b4-28c0-460c-9385-d8399b4f2dd5" , 4 "st…" at bounding box center [811, 408] width 352 height 393
click at [843, 313] on pre ""risk_values" : [" at bounding box center [811, 314] width 352 height 14
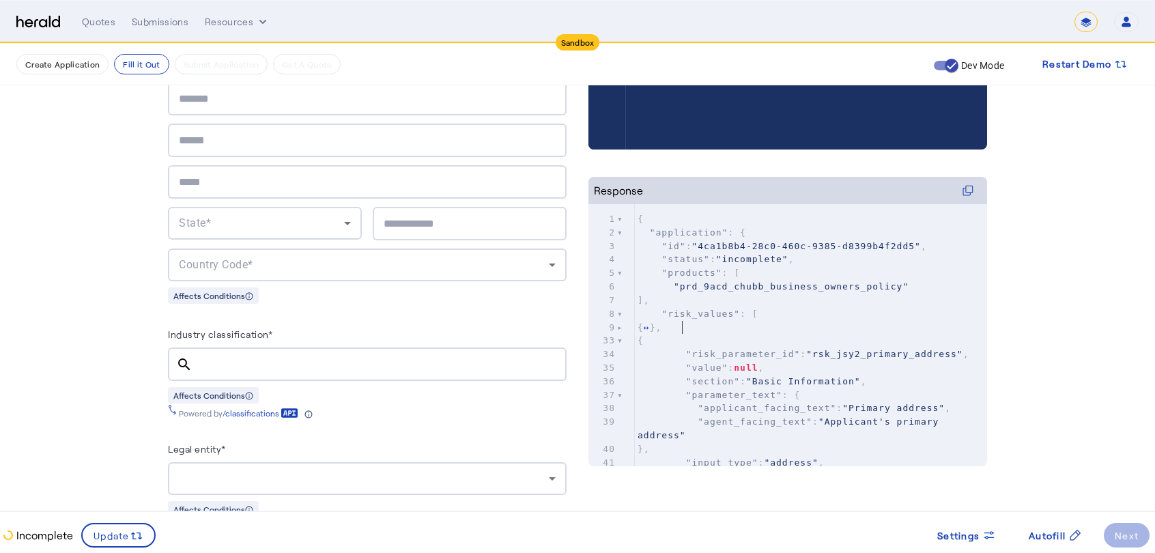
click at [662, 322] on span "{ ↔ }," at bounding box center [650, 327] width 24 height 10
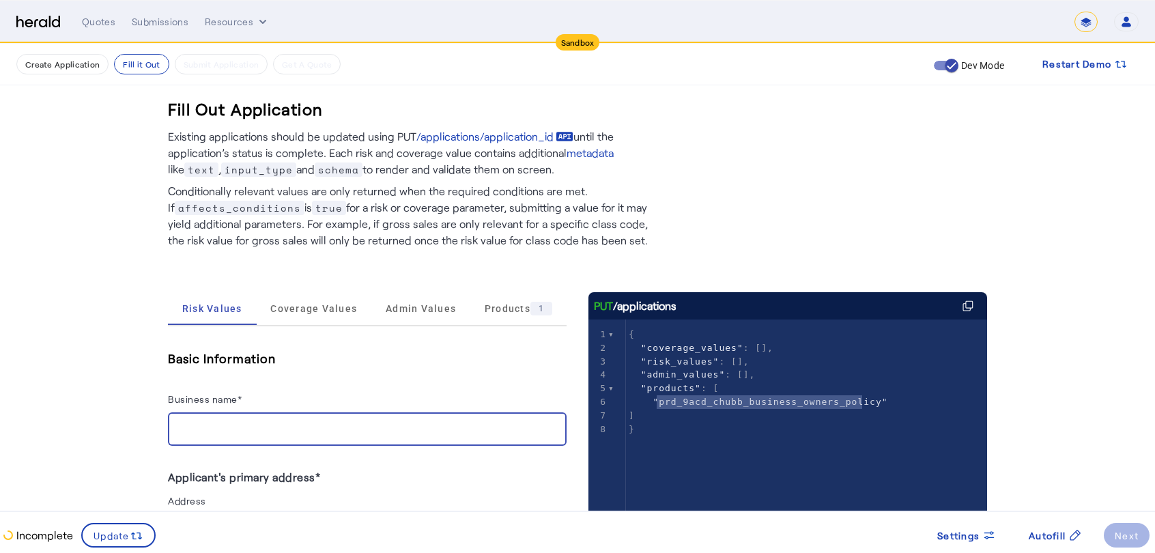
click at [256, 436] on input "Business name*" at bounding box center [367, 429] width 377 height 16
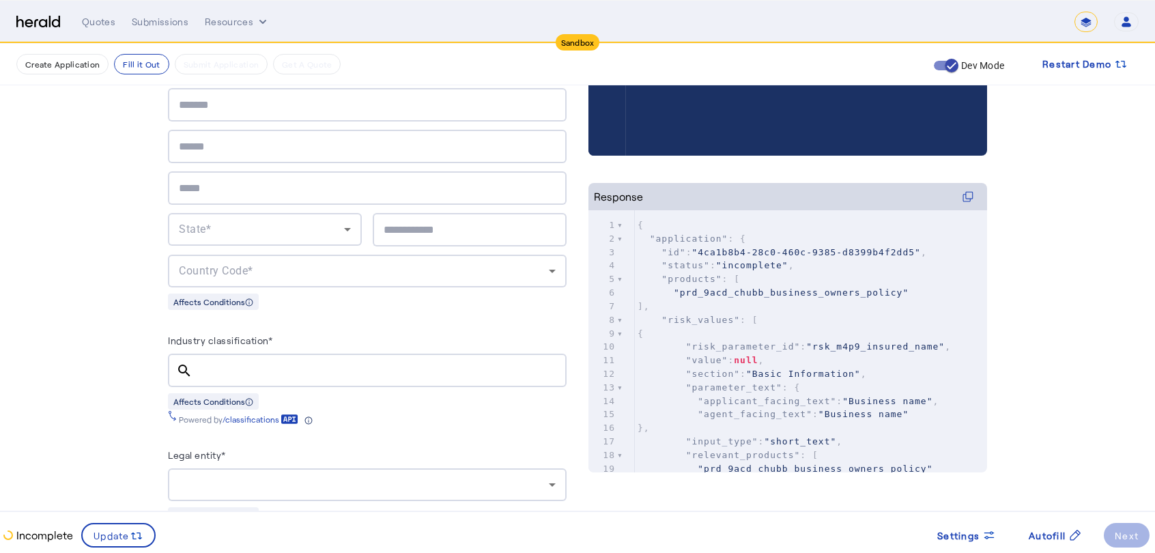
scroll to position [432, 0]
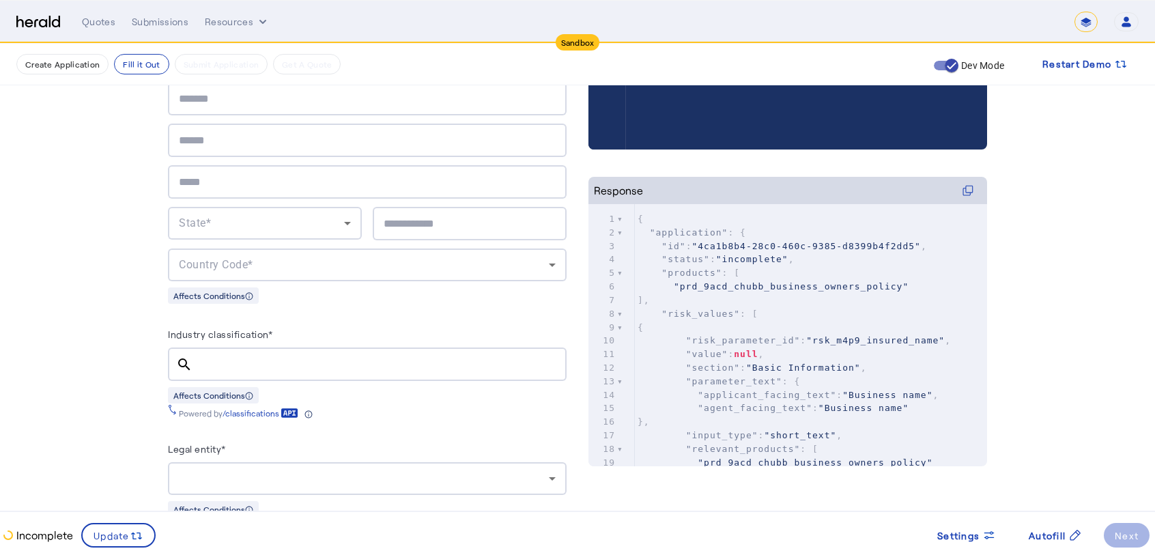
click at [414, 352] on div at bounding box center [379, 364] width 352 height 33
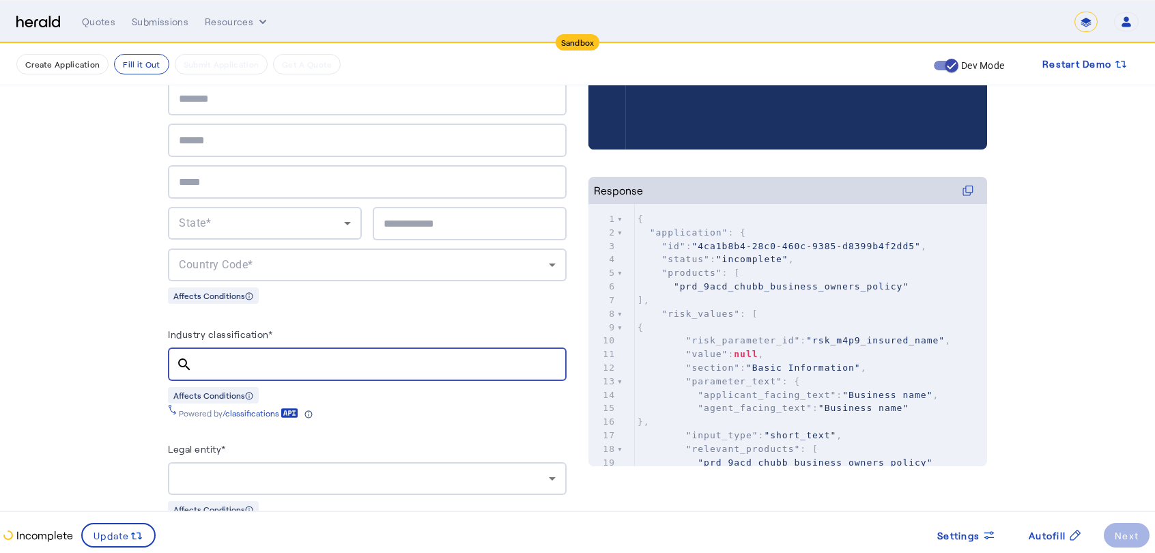
click at [354, 482] on div at bounding box center [364, 478] width 370 height 16
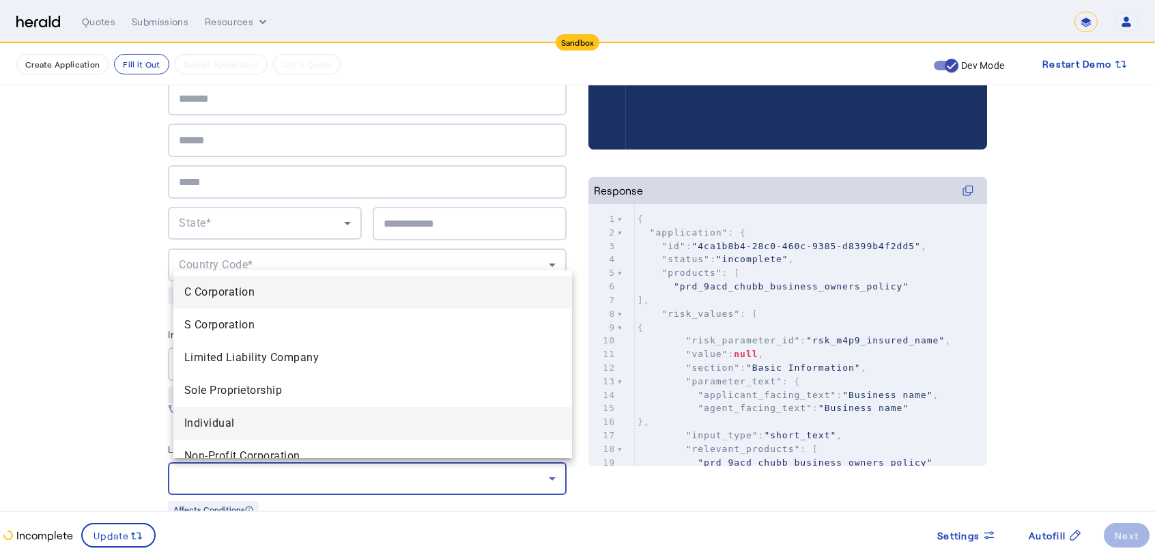
click at [309, 412] on mat-option "Individual" at bounding box center [372, 423] width 399 height 33
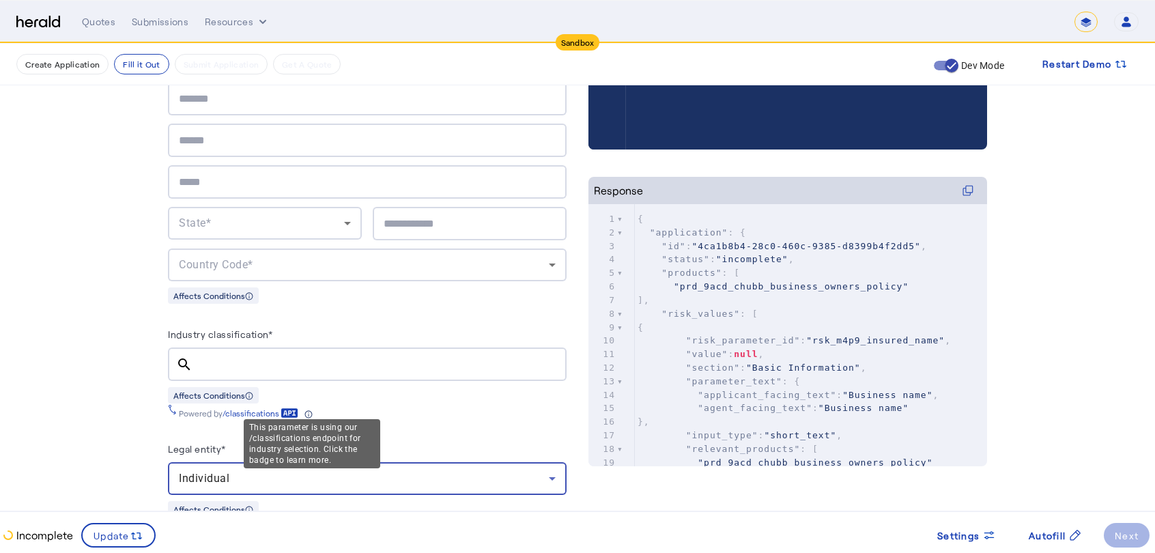
click at [285, 356] on input "Industry classification*" at bounding box center [379, 364] width 352 height 16
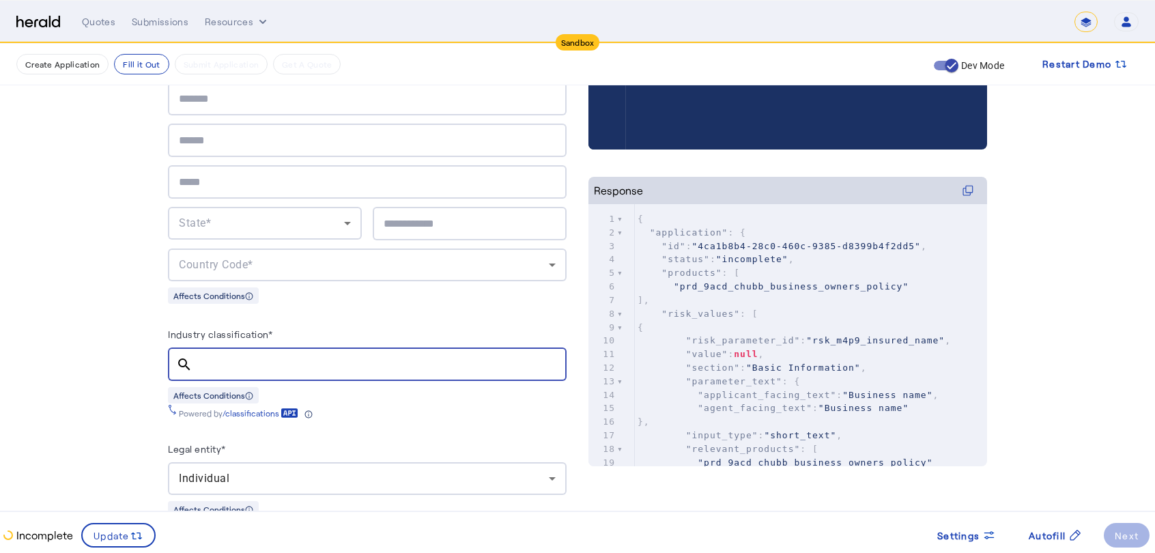
scroll to position [0, 0]
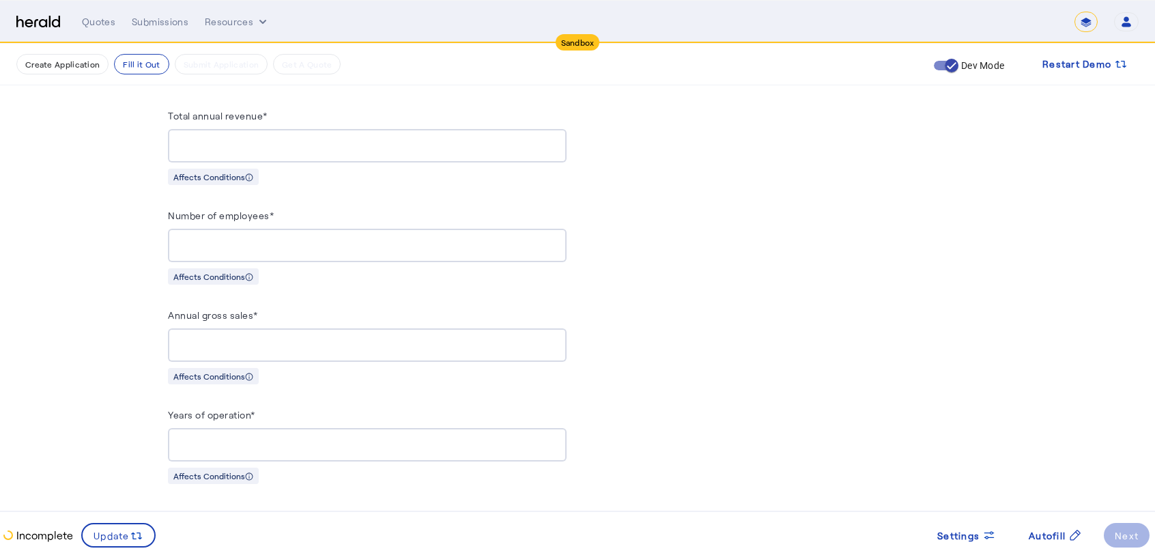
click at [285, 231] on div at bounding box center [367, 245] width 377 height 33
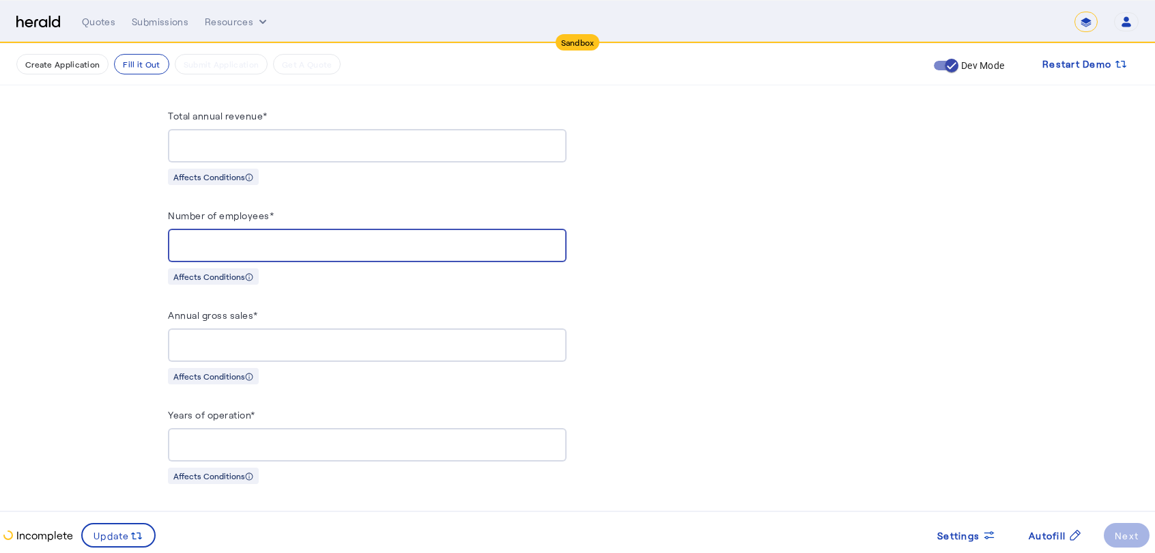
click at [258, 361] on div "Annual gross sales* Affects Conditions" at bounding box center [367, 346] width 399 height 78
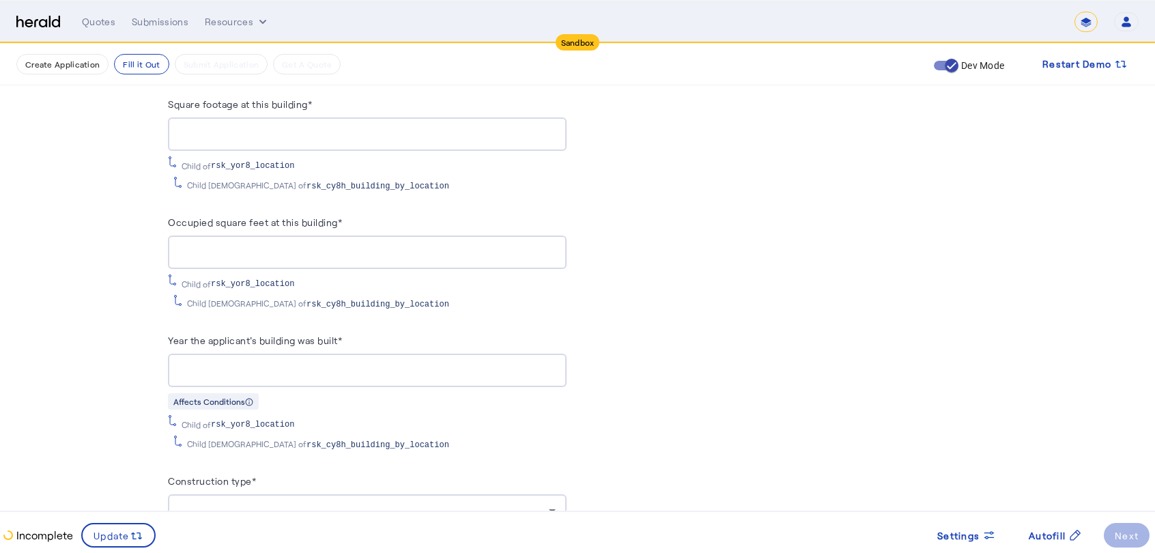
click at [286, 244] on input "Occupied square feet at this building*" at bounding box center [367, 252] width 377 height 16
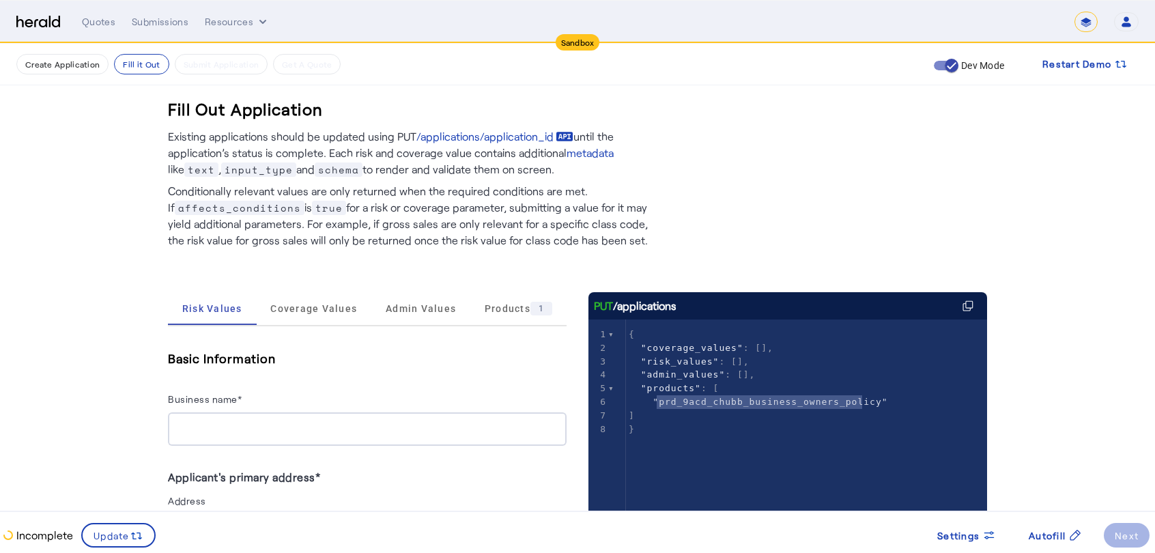
click at [294, 437] on div at bounding box center [367, 428] width 377 height 33
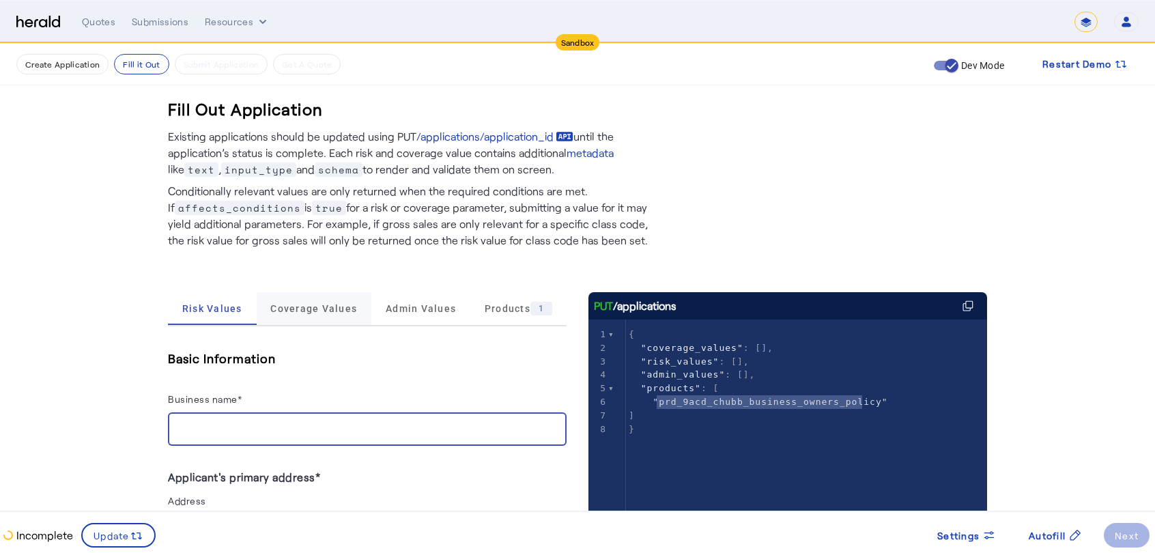
click at [336, 309] on span "Coverage Values" at bounding box center [313, 309] width 87 height 10
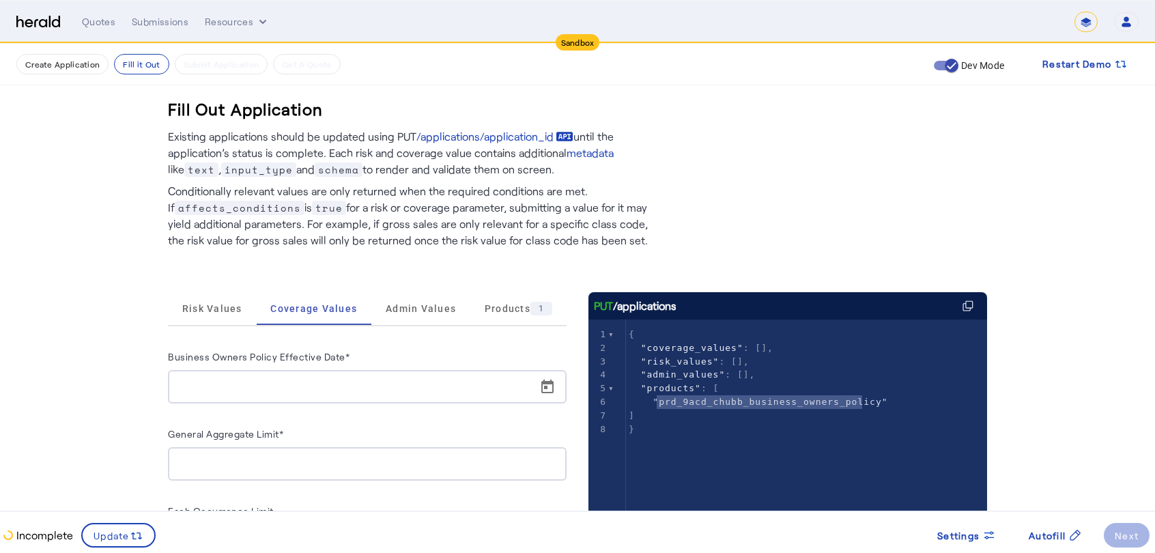
click at [335, 386] on input "Business Owners Policy Effective Date*" at bounding box center [371, 387] width 385 height 16
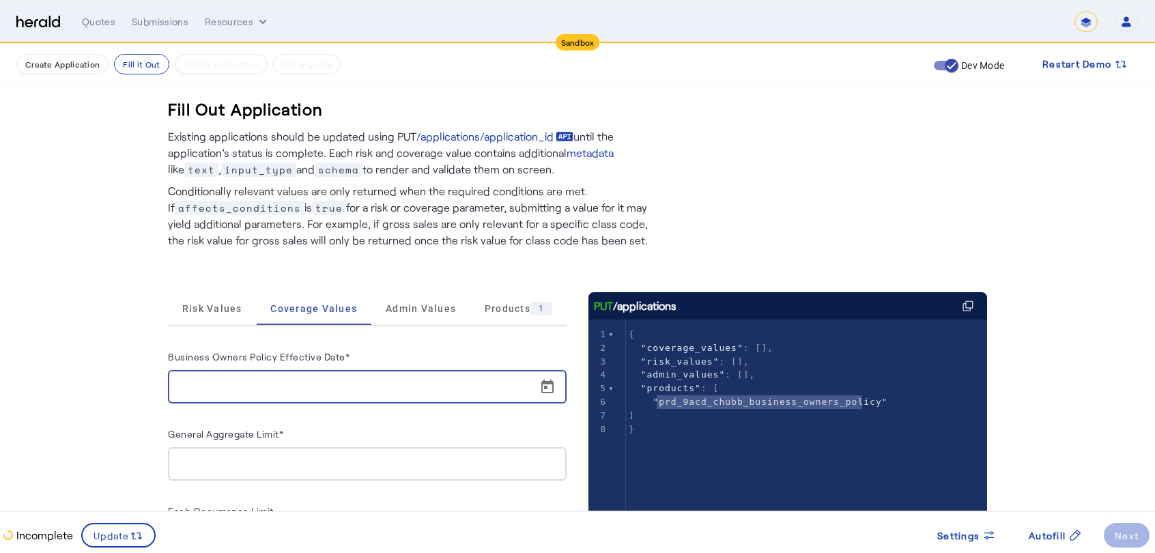
click at [601, 371] on div "4" at bounding box center [599, 375] width 20 height 14
click at [552, 381] on span "Open calendar" at bounding box center [547, 387] width 33 height 33
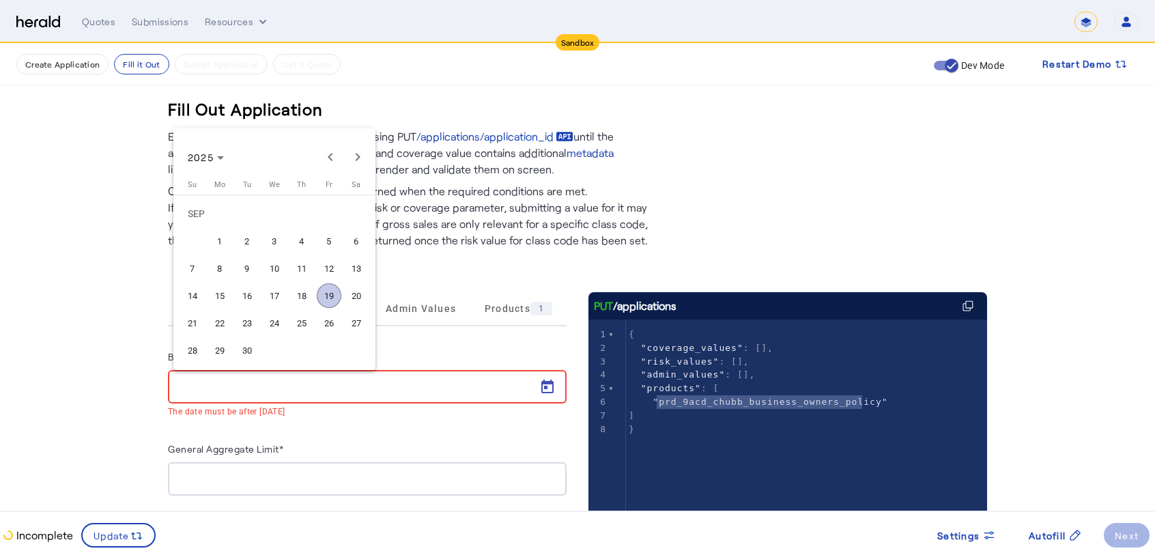
click at [16, 461] on div at bounding box center [577, 276] width 1155 height 553
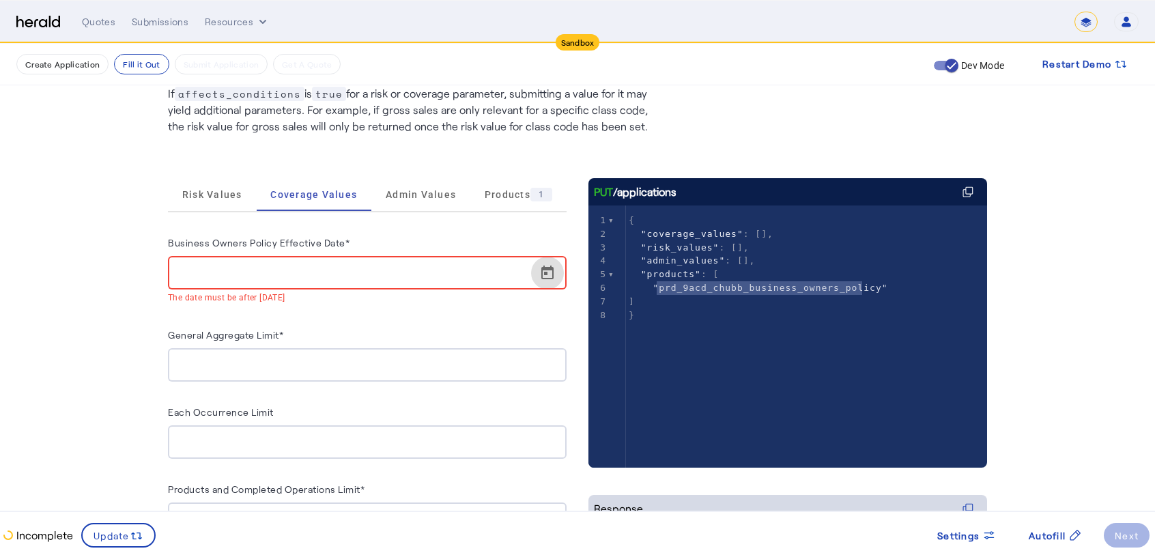
scroll to position [427, 0]
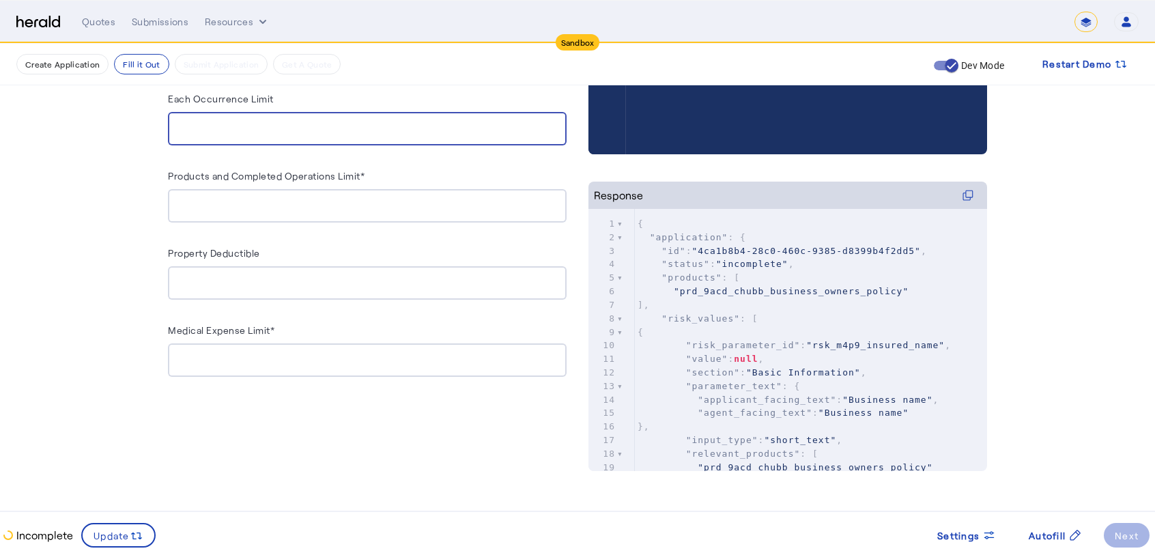
click at [243, 121] on input "Each Occurrence Limit" at bounding box center [367, 129] width 377 height 16
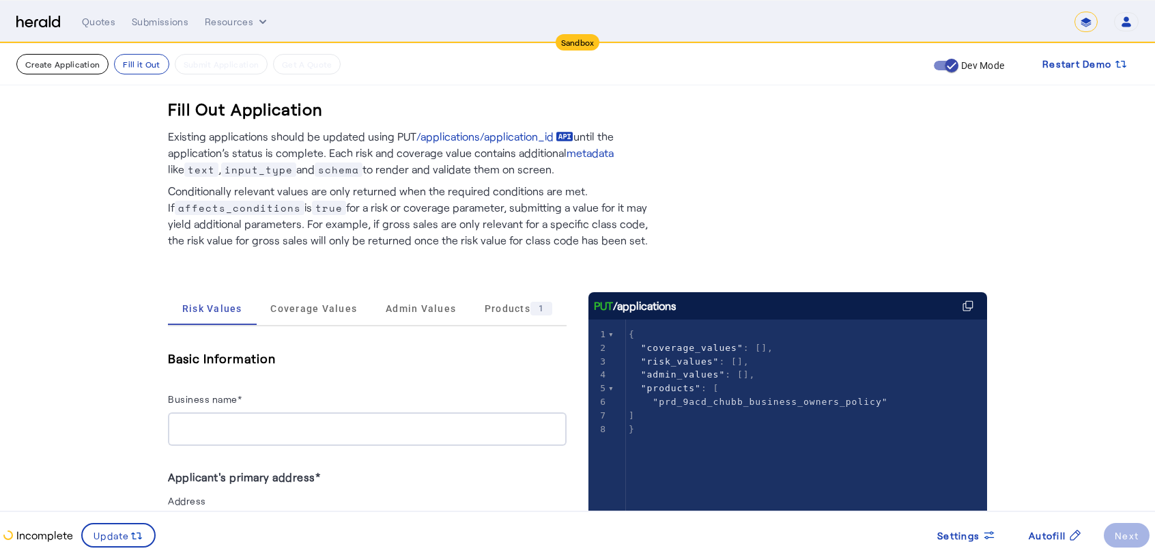
click at [89, 65] on button "Create Application" at bounding box center [62, 64] width 92 height 20
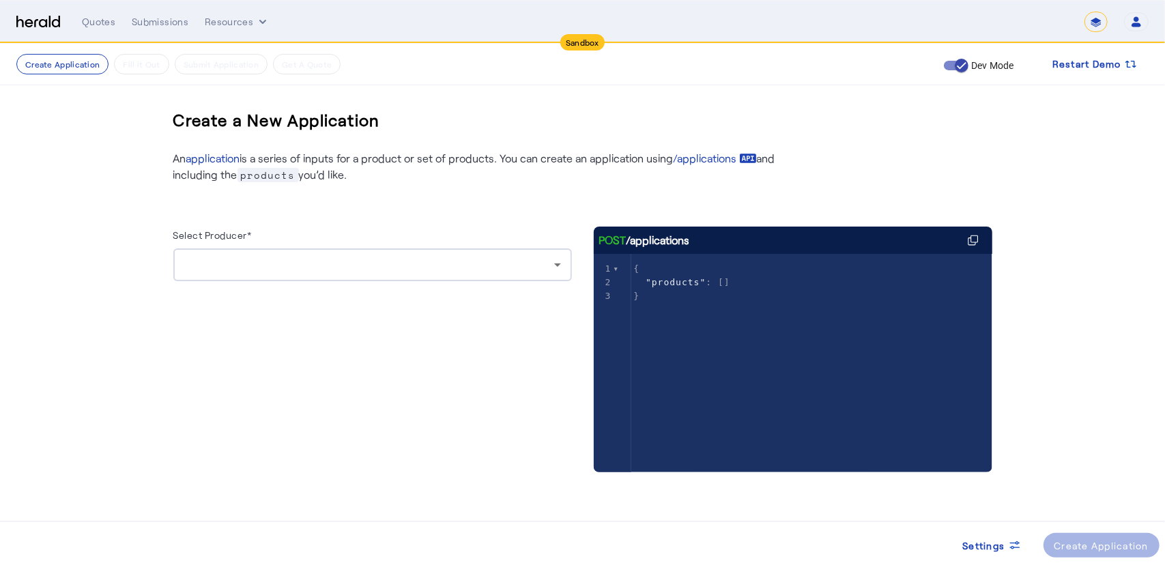
click at [244, 270] on div at bounding box center [369, 265] width 370 height 16
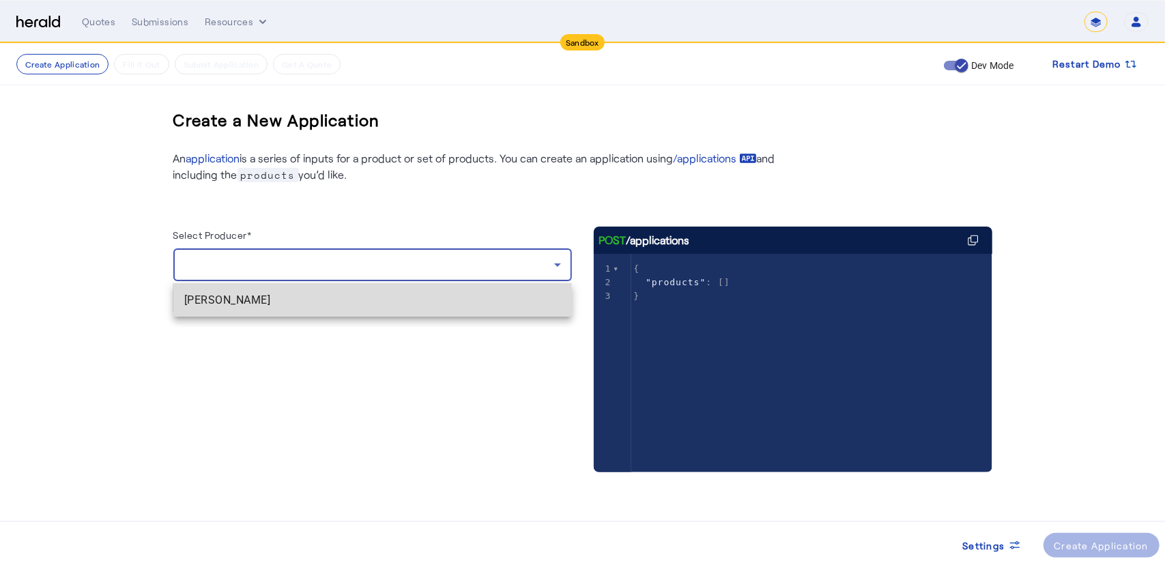
click at [229, 308] on span "[PERSON_NAME]" at bounding box center [372, 300] width 377 height 16
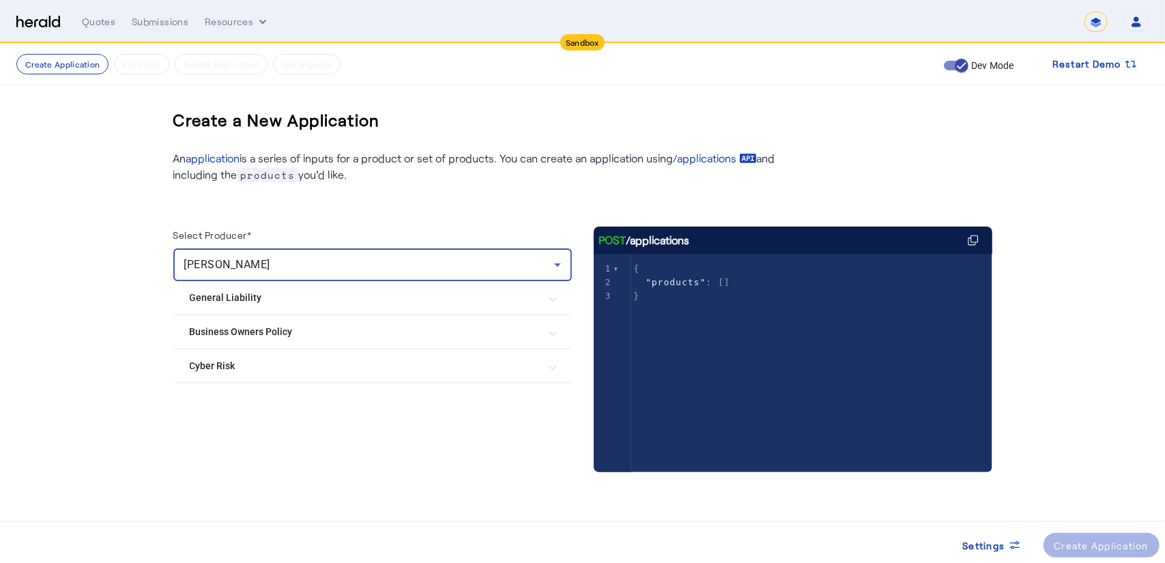
click at [249, 317] on mat-expansion-panel-header "Business Owners Policy" at bounding box center [372, 331] width 399 height 33
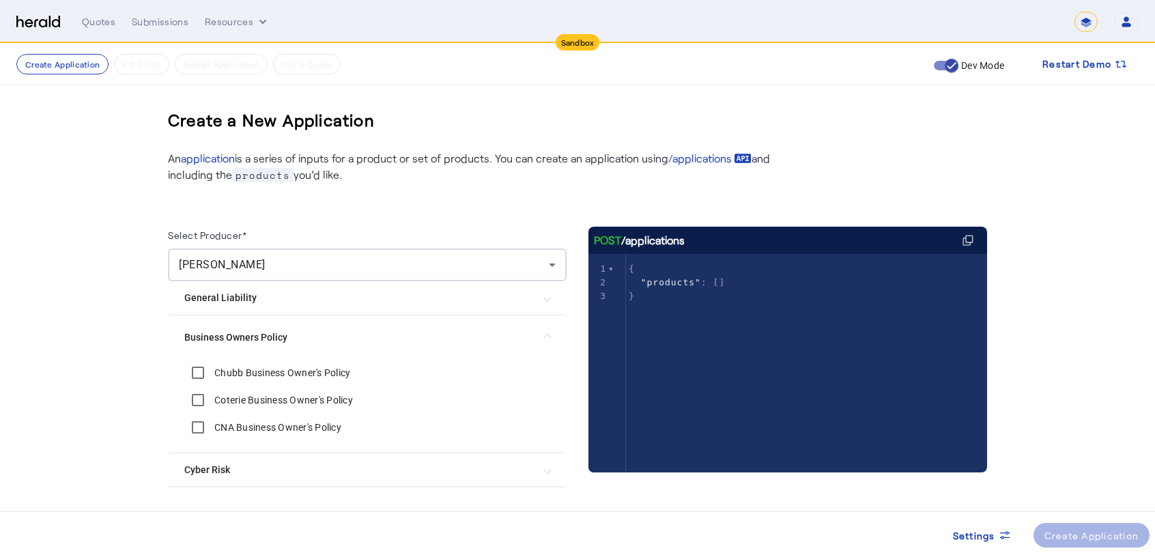
click at [242, 376] on label "Chubb Business Owner's Policy" at bounding box center [281, 373] width 139 height 14
click at [231, 399] on label "Coterie Business Owner's Policy" at bounding box center [282, 400] width 141 height 14
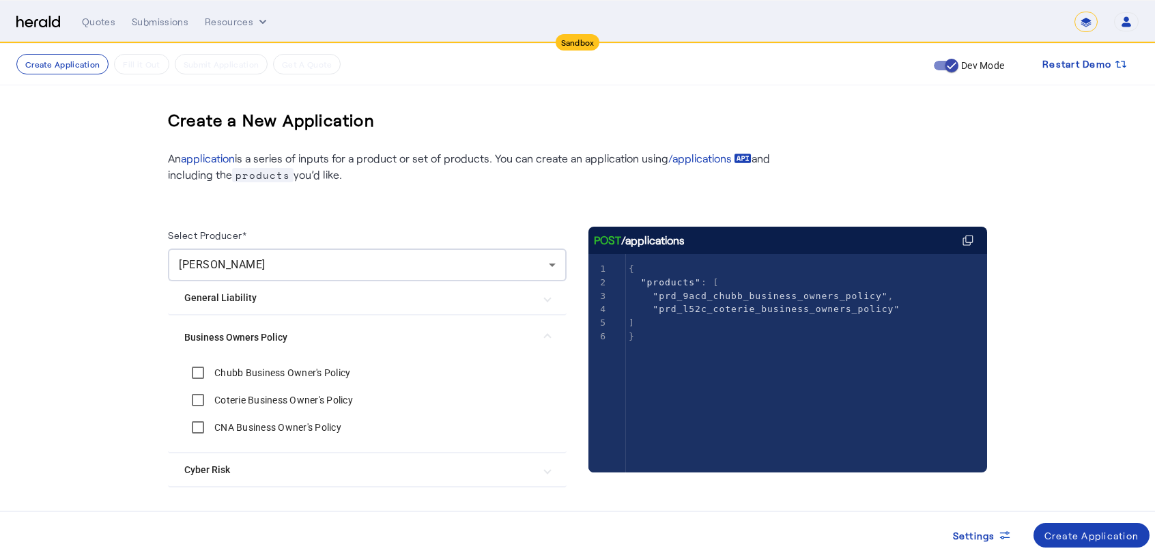
click at [227, 425] on label "CNA Business Owner's Policy" at bounding box center [277, 428] width 130 height 14
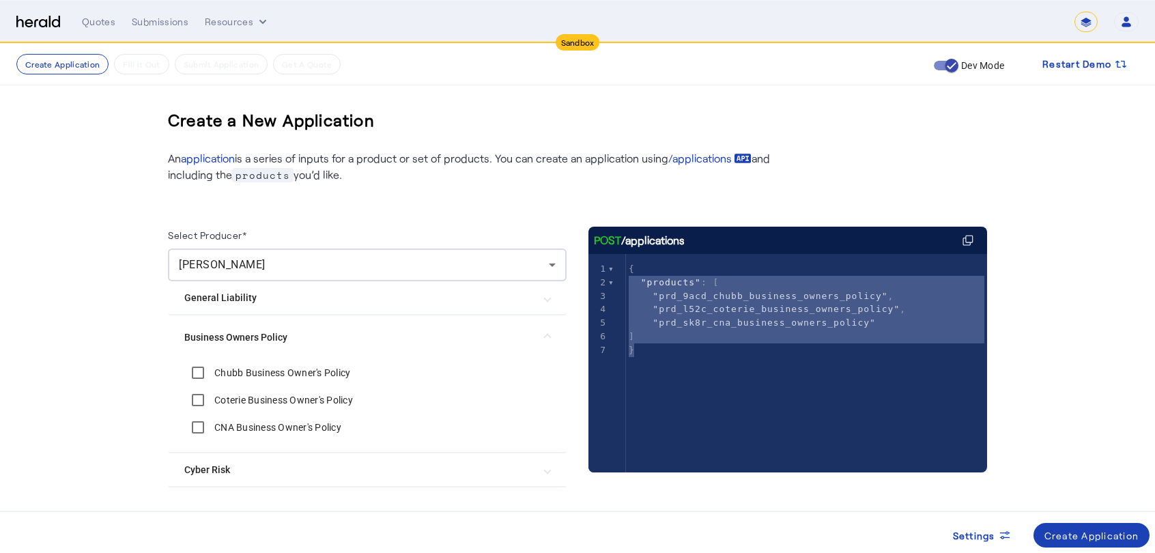
type textarea "**********"
drag, startPoint x: 677, startPoint y: 361, endPoint x: 623, endPoint y: 263, distance: 112.5
click at [623, 263] on div "x 1 { 2 "products" : [ 3 "prd_9acd_chubb_business_owners_policy" , 4 "prd_l52c_…" at bounding box center [805, 380] width 433 height 253
click at [75, 316] on create-application-step "**********" at bounding box center [577, 318] width 1155 height 548
drag, startPoint x: 218, startPoint y: 404, endPoint x: 251, endPoint y: 404, distance: 32.8
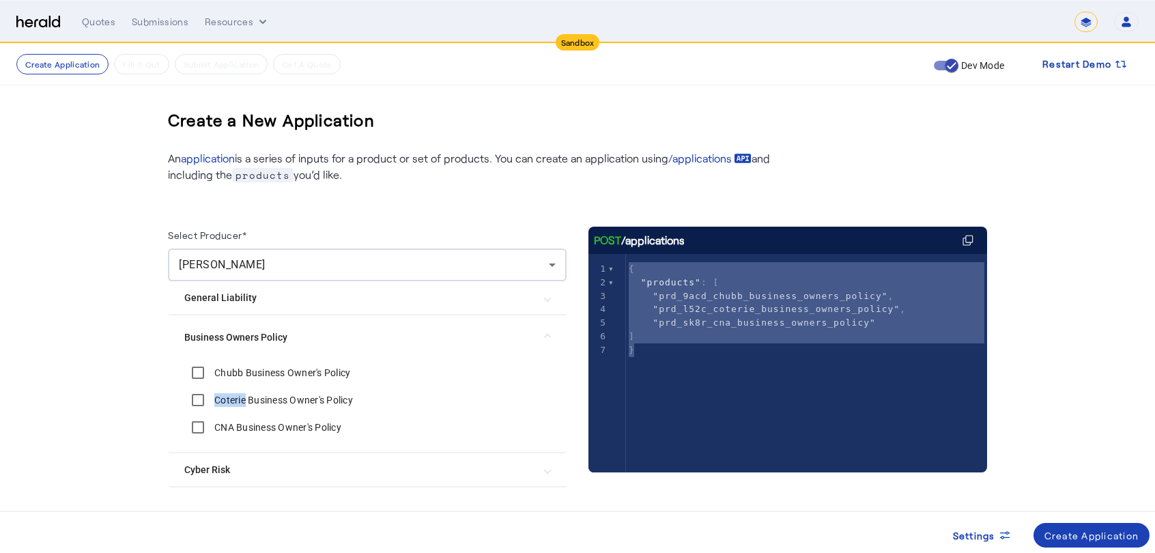
click at [251, 404] on div "Coterie Business Owner's Policy" at bounding box center [268, 399] width 169 height 27
click at [66, 444] on create-application-step "**********" at bounding box center [577, 318] width 1155 height 548
drag, startPoint x: 217, startPoint y: 400, endPoint x: 251, endPoint y: 400, distance: 34.1
click at [251, 400] on div "Coterie Business Owner's Policy" at bounding box center [268, 399] width 169 height 27
click at [145, 399] on div "**********" at bounding box center [578, 318] width 874 height 548
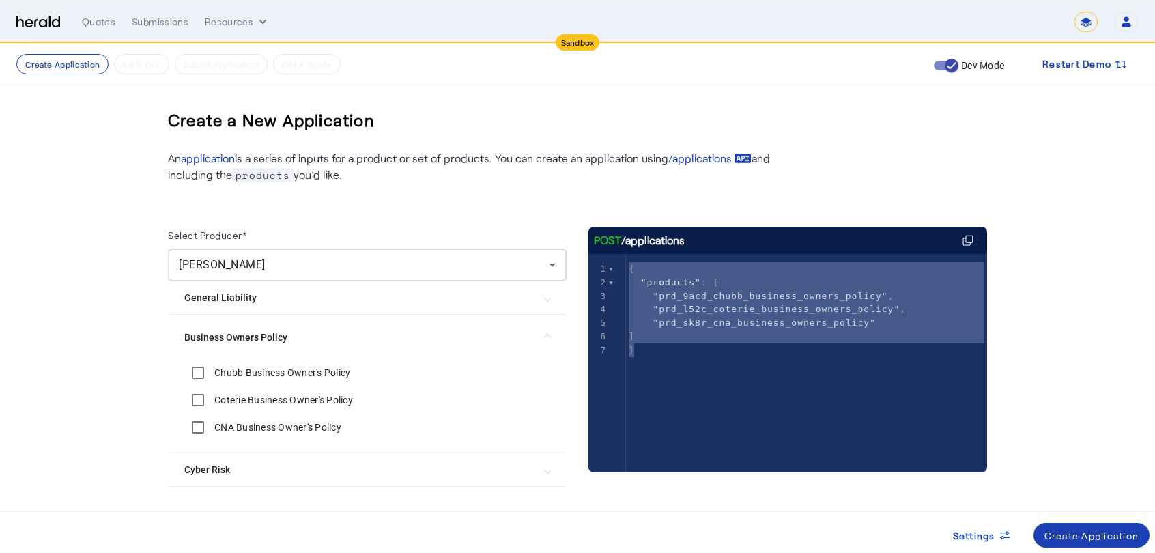
click at [1064, 350] on create-application-step "**********" at bounding box center [577, 318] width 1155 height 548
click at [70, 402] on create-application-step "**********" at bounding box center [577, 318] width 1155 height 548
click at [1058, 526] on span at bounding box center [1092, 535] width 117 height 33
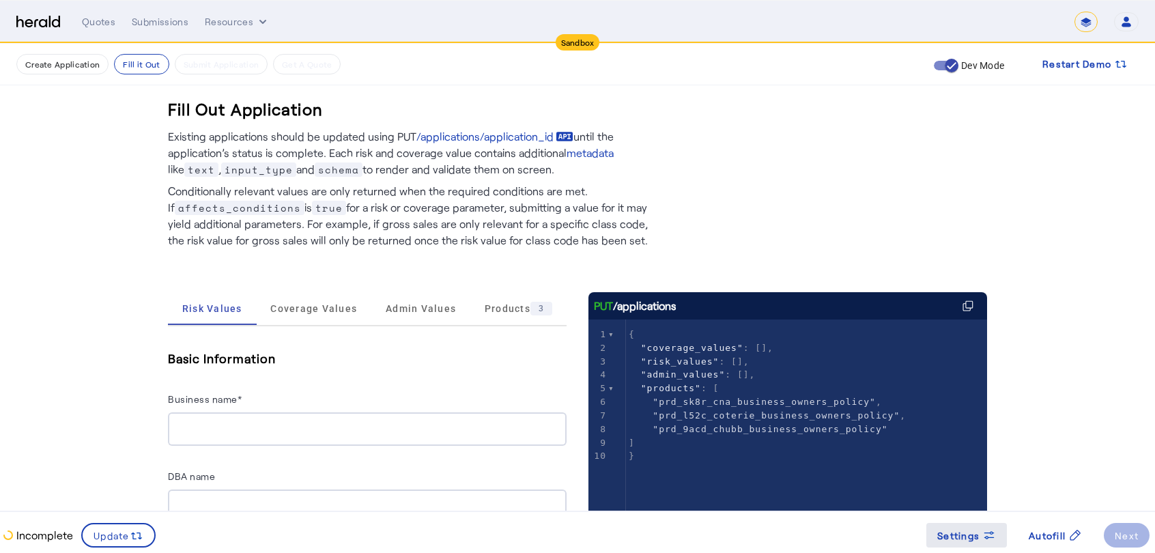
click at [961, 535] on span "Settings" at bounding box center [958, 535] width 42 height 14
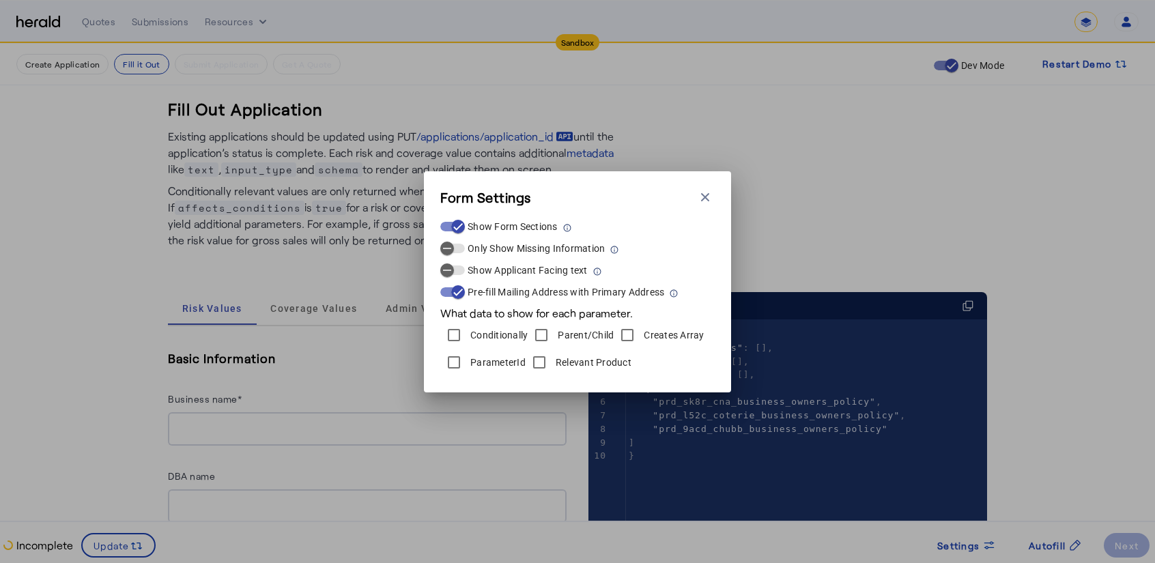
click at [563, 368] on label "Relevant Product" at bounding box center [592, 363] width 79 height 14
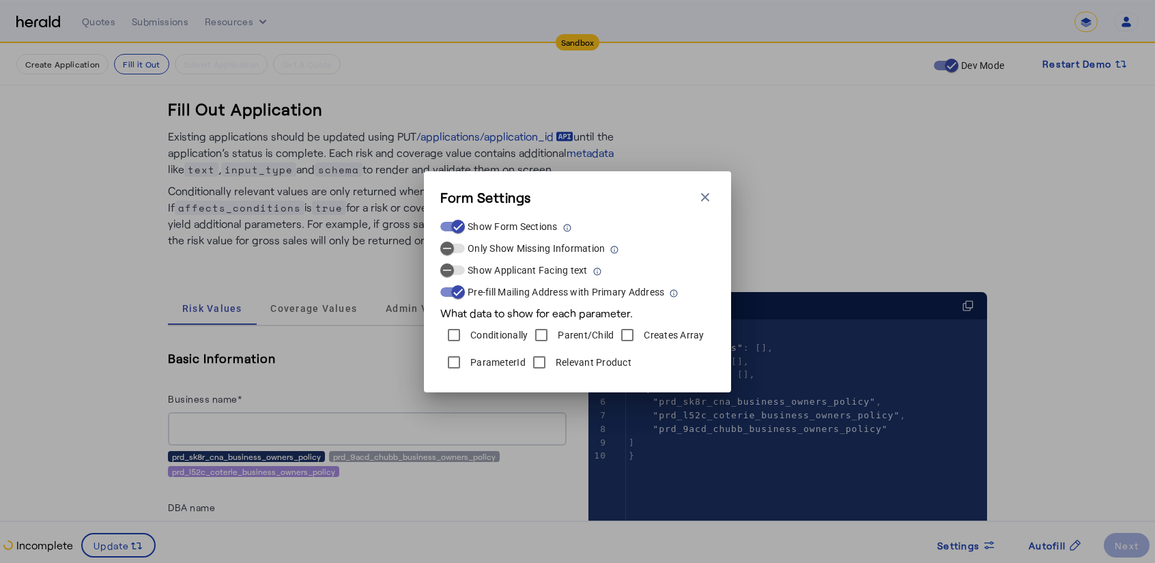
click at [502, 368] on label "ParameterId" at bounding box center [497, 363] width 58 height 14
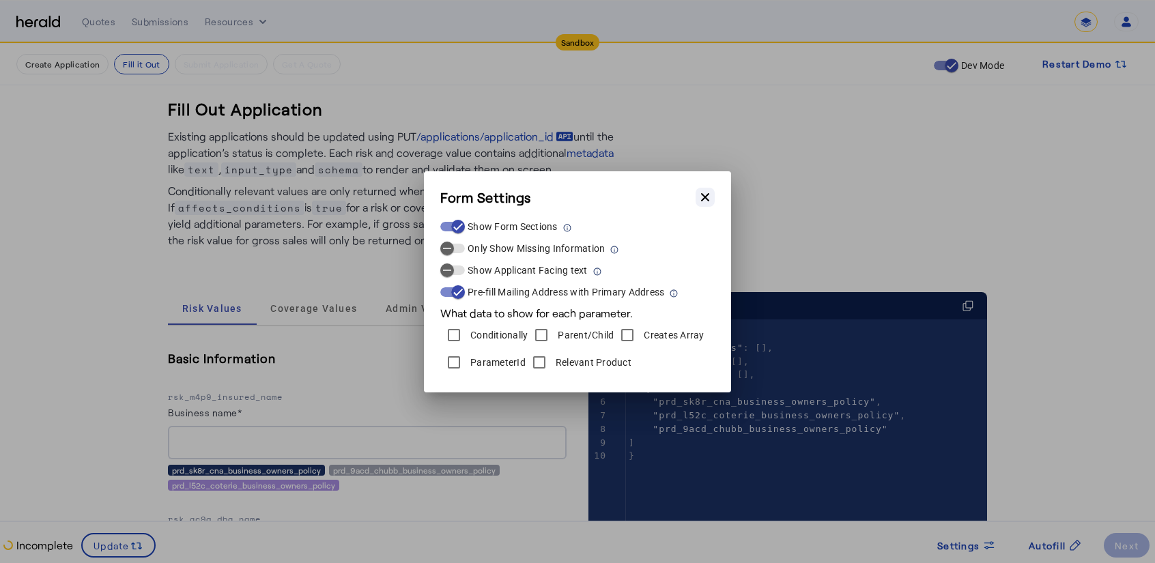
click at [709, 193] on icon "button" at bounding box center [705, 197] width 14 height 14
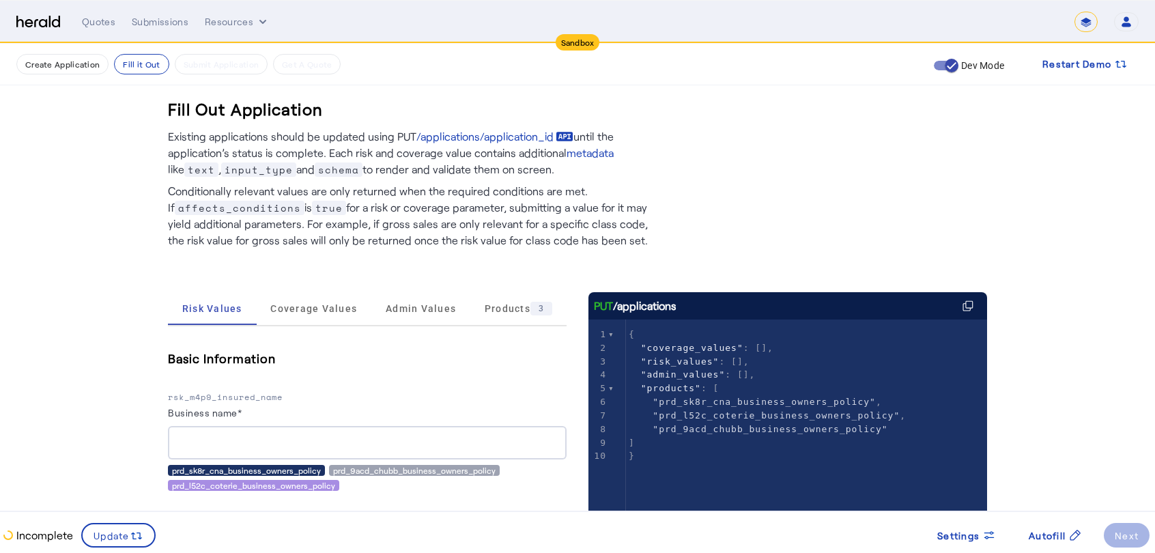
click at [238, 470] on div "prd_sk8r_cna_business_owners_policy" at bounding box center [246, 470] width 157 height 11
click at [693, 397] on span ""prd_sk8r_cna_business_owners_policy"" at bounding box center [764, 402] width 223 height 10
type textarea "**********"
click at [693, 397] on span ""prd_sk8r_cna_business_owners_policy"" at bounding box center [764, 402] width 223 height 10
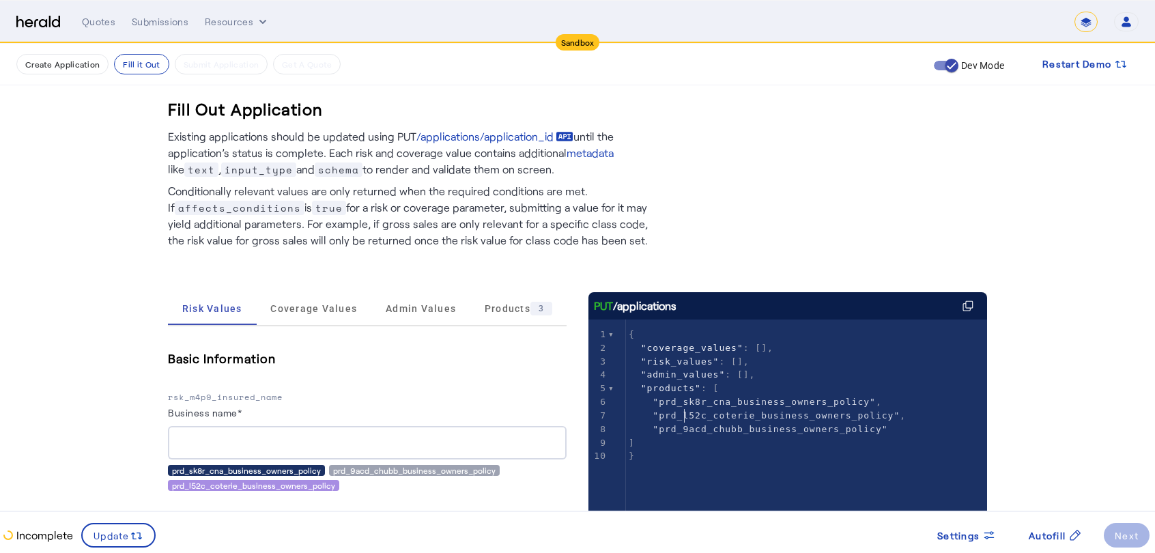
click at [690, 421] on pre ""prd_l52c_coterie_business_owners_policy" ," at bounding box center [811, 416] width 371 height 14
click at [683, 437] on pre "]" at bounding box center [811, 443] width 371 height 14
type textarea "*"
click at [683, 437] on pre "]" at bounding box center [811, 443] width 371 height 14
drag, startPoint x: 171, startPoint y: 466, endPoint x: 348, endPoint y: 479, distance: 178.0
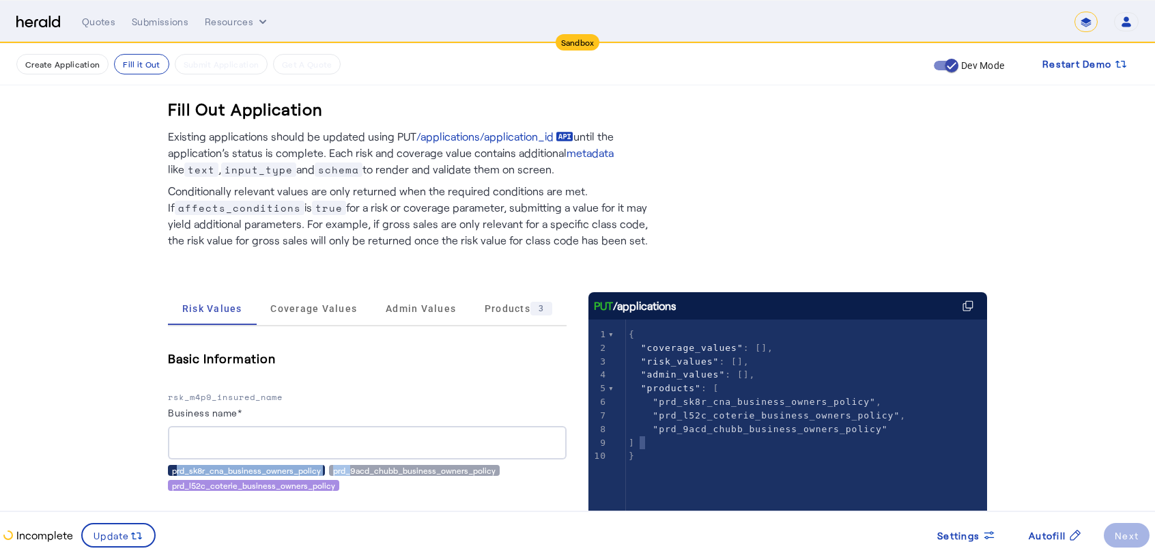
drag, startPoint x: 173, startPoint y: 410, endPoint x: 243, endPoint y: 416, distance: 69.9
click at [242, 416] on label "Business name*" at bounding box center [205, 413] width 74 height 12
click at [175, 411] on label "Business name*" at bounding box center [205, 413] width 74 height 12
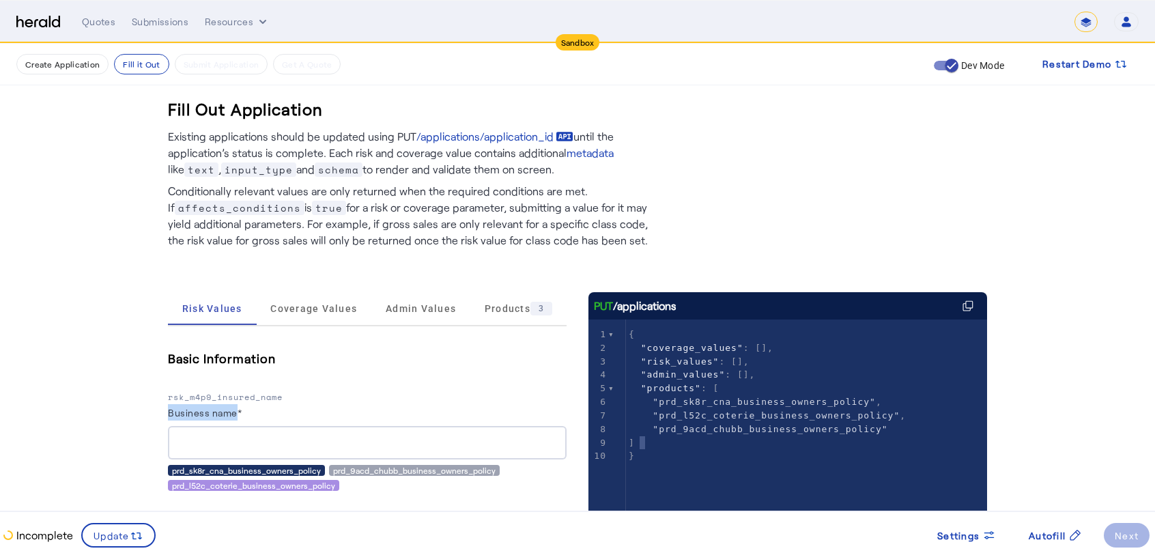
click at [179, 435] on input "Business name*" at bounding box center [367, 443] width 377 height 16
drag, startPoint x: 174, startPoint y: 409, endPoint x: 238, endPoint y: 421, distance: 65.2
click at [238, 421] on herald-label "Business name*" at bounding box center [205, 415] width 74 height 22
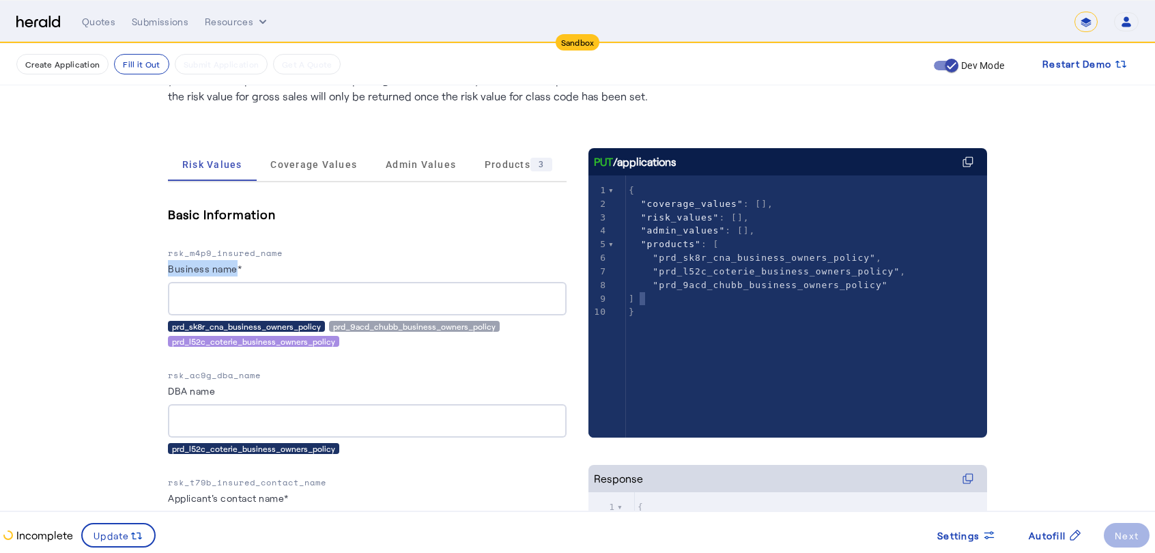
scroll to position [199, 0]
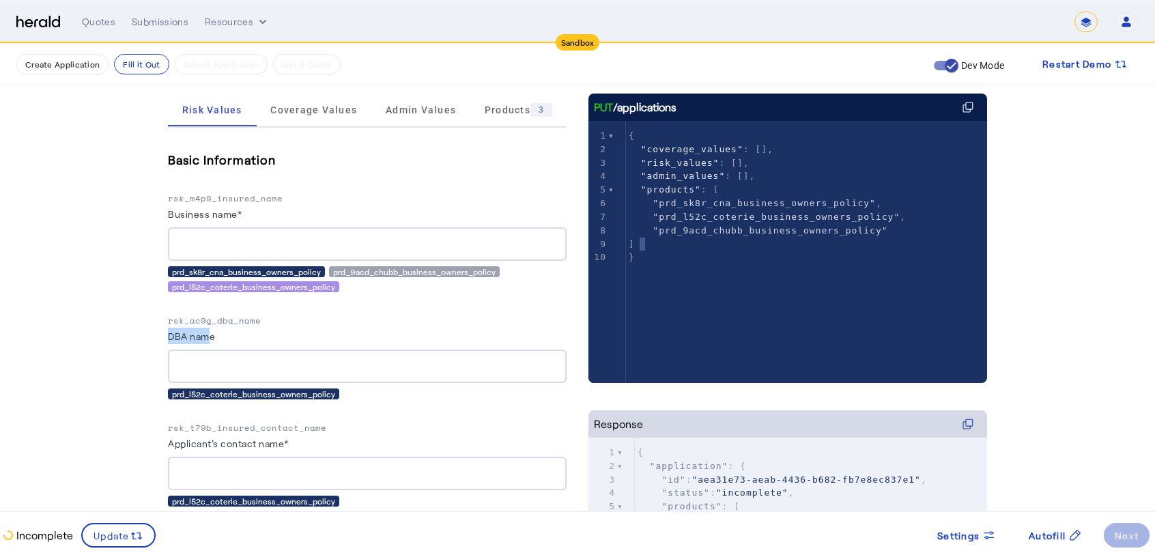
drag, startPoint x: 174, startPoint y: 337, endPoint x: 217, endPoint y: 335, distance: 43.1
click at [215, 335] on label "DBA name" at bounding box center [191, 336] width 47 height 12
click at [210, 397] on div "prd_l52c_coterie_business_owners_policy" at bounding box center [253, 393] width 171 height 11
drag, startPoint x: 172, startPoint y: 444, endPoint x: 281, endPoint y: 446, distance: 108.6
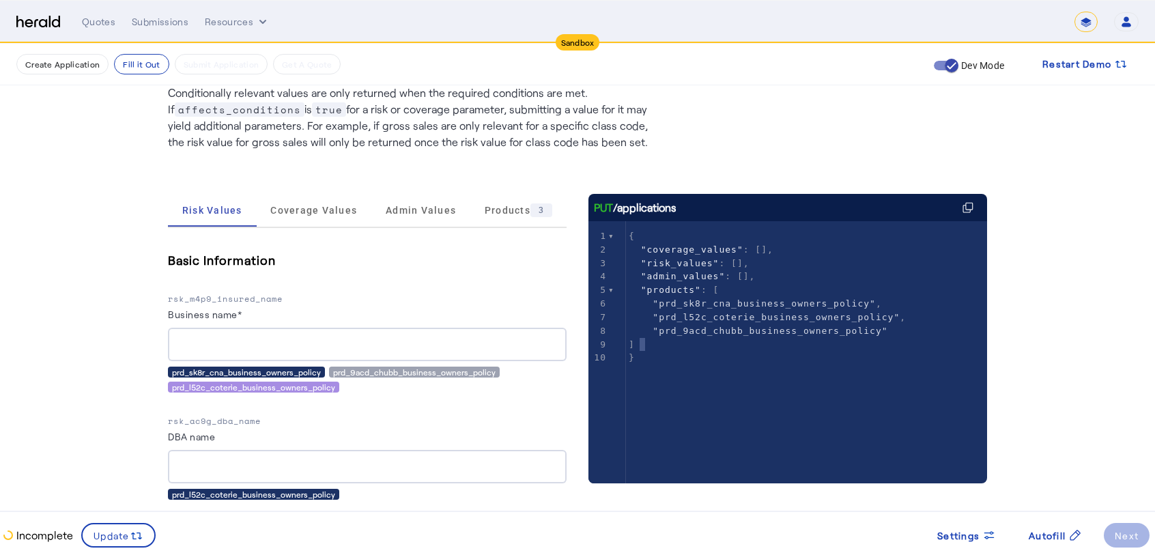
scroll to position [0, 0]
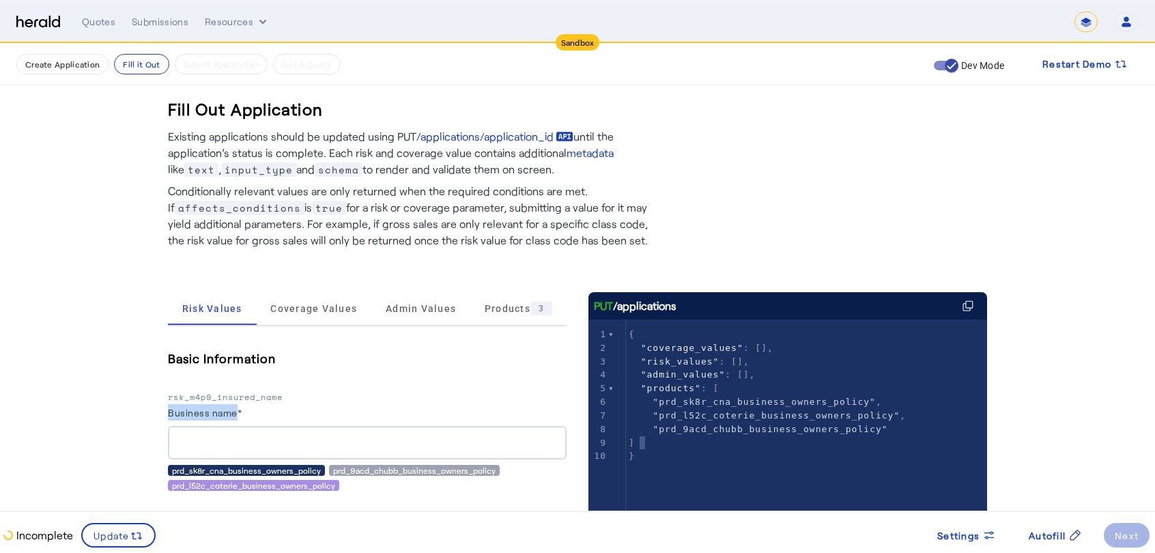
drag, startPoint x: 176, startPoint y: 411, endPoint x: 242, endPoint y: 413, distance: 66.3
click at [242, 413] on label "Business name*" at bounding box center [205, 413] width 74 height 12
click at [229, 401] on p "rsk_m4p9_insured_name" at bounding box center [367, 398] width 399 height 14
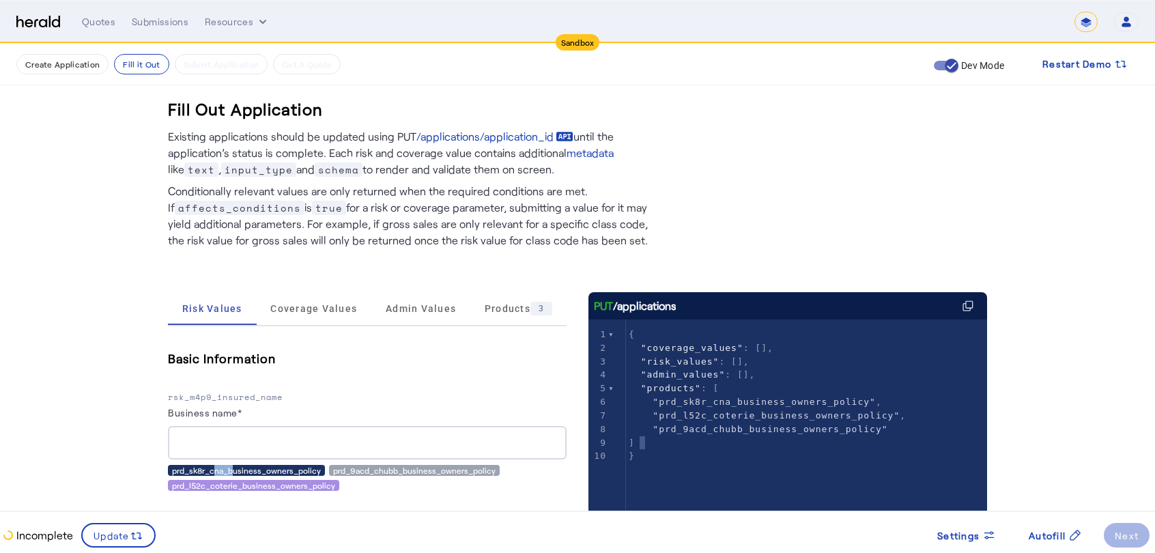
drag, startPoint x: 215, startPoint y: 463, endPoint x: 234, endPoint y: 462, distance: 18.4
click at [234, 462] on div "Basic Information rsk_m4p9_insured_name Business name* prd_sk8r_cna_business_ow…" at bounding box center [367, 419] width 399 height 143
drag, startPoint x: 218, startPoint y: 486, endPoint x: 228, endPoint y: 487, distance: 9.7
click at [228, 487] on div "prd_l52c_coterie_business_owners_policy" at bounding box center [253, 485] width 171 height 11
click at [180, 439] on div at bounding box center [367, 442] width 399 height 33
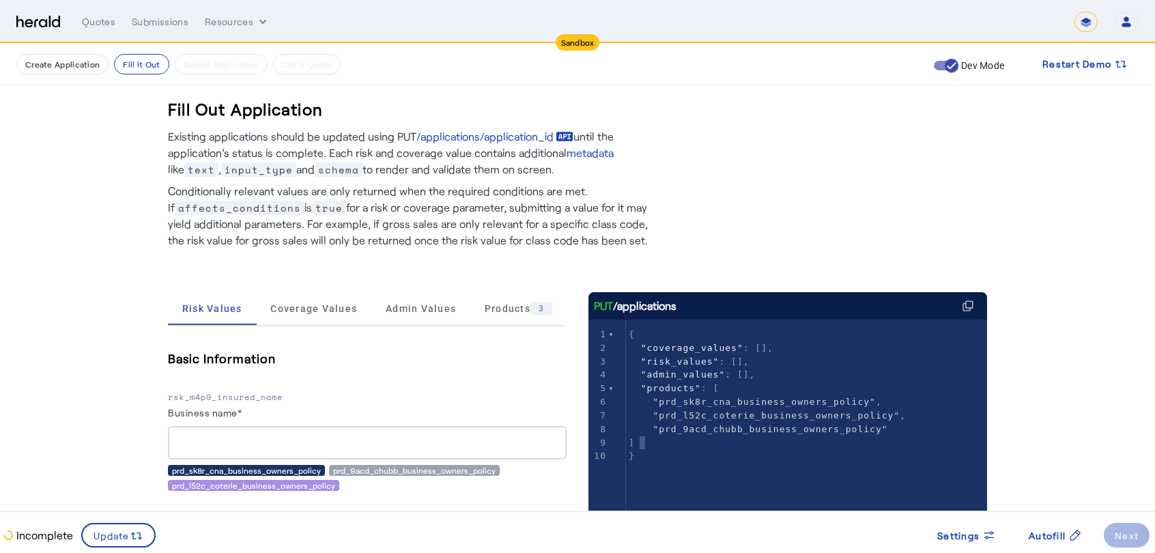
click at [179, 439] on div at bounding box center [367, 442] width 399 height 33
click at [218, 397] on p "rsk_m4p9_insured_name" at bounding box center [367, 398] width 399 height 14
drag, startPoint x: 174, startPoint y: 415, endPoint x: 254, endPoint y: 406, distance: 80.4
click at [254, 406] on div "Business name*" at bounding box center [367, 415] width 399 height 22
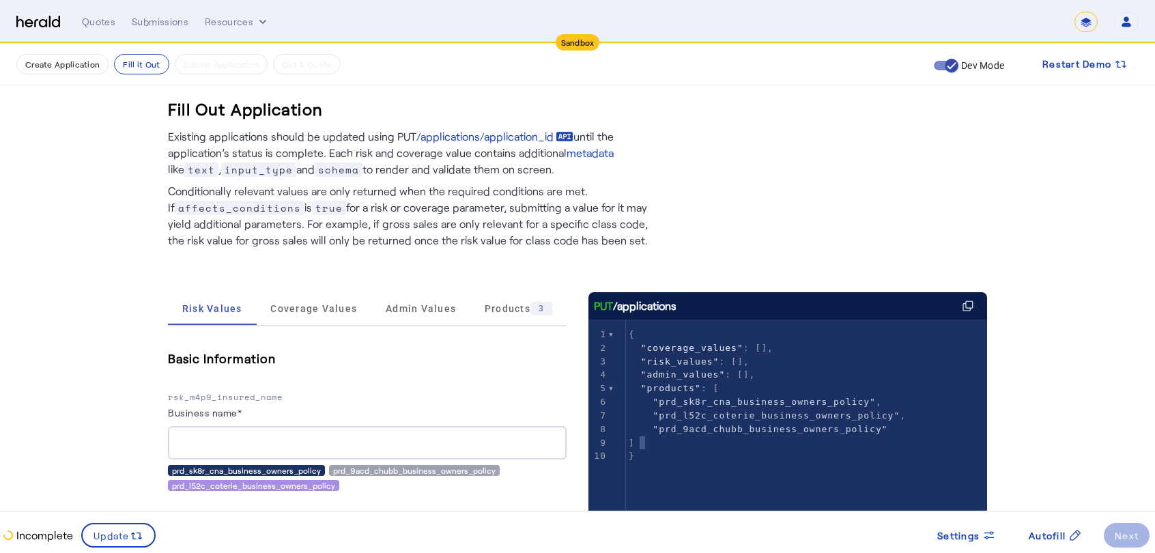
click at [250, 399] on p "rsk_m4p9_insured_name" at bounding box center [367, 398] width 399 height 14
click at [223, 469] on div "prd_sk8r_cna_business_owners_policy" at bounding box center [246, 470] width 157 height 11
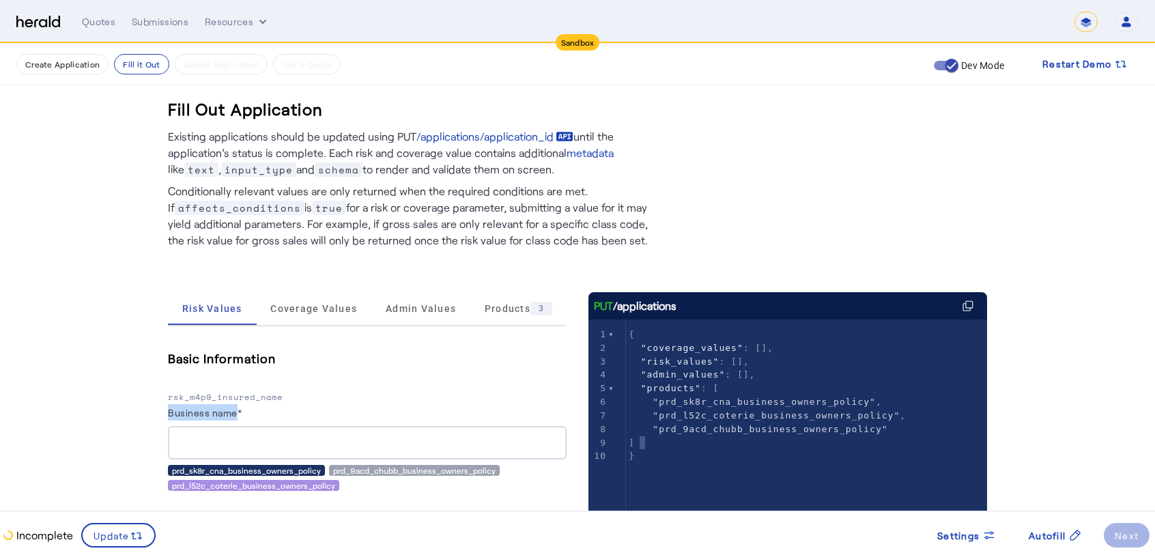
drag, startPoint x: 171, startPoint y: 417, endPoint x: 240, endPoint y: 406, distance: 70.6
